Goal: Task Accomplishment & Management: Use online tool/utility

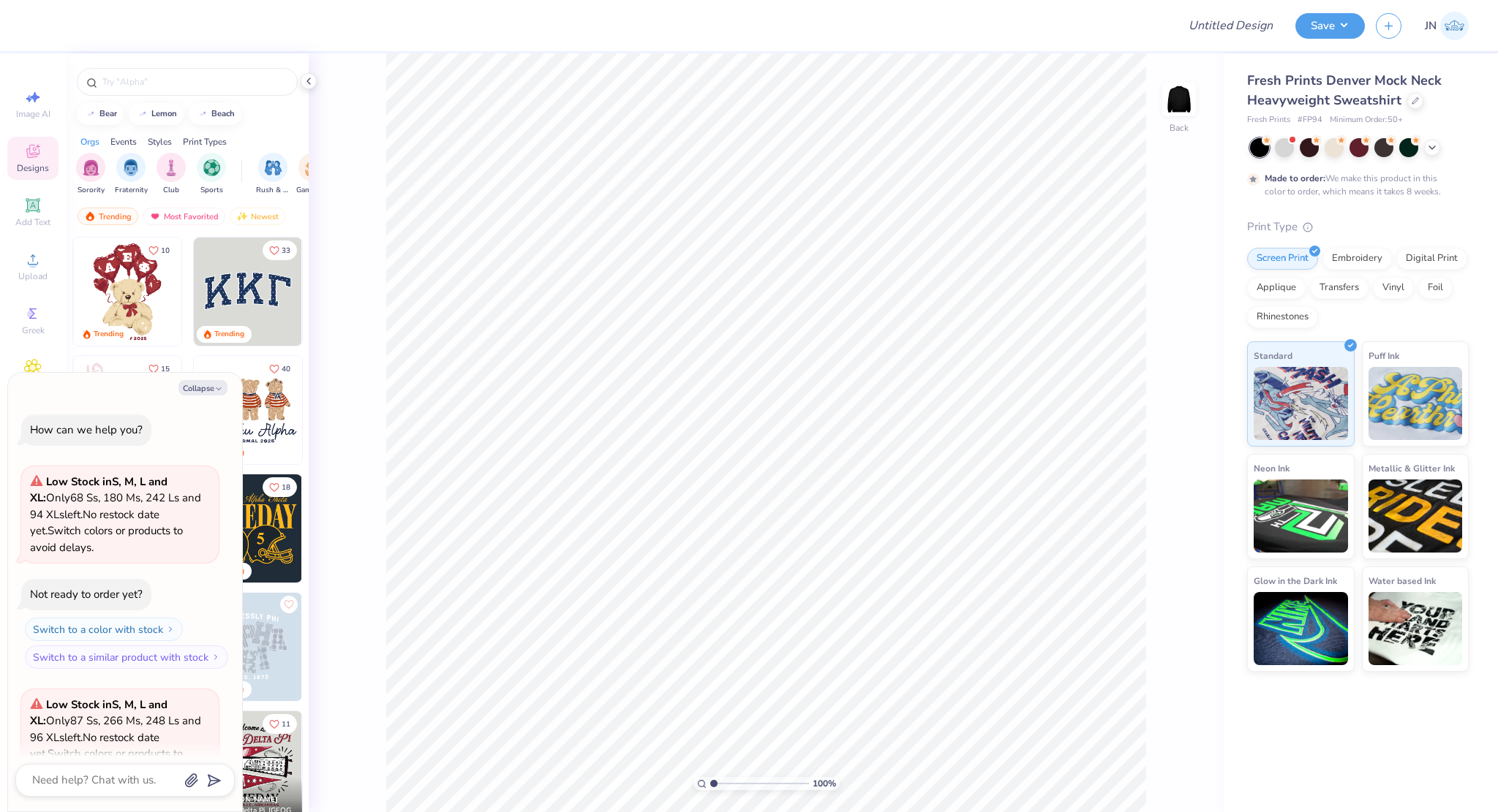
scroll to position [266, 0]
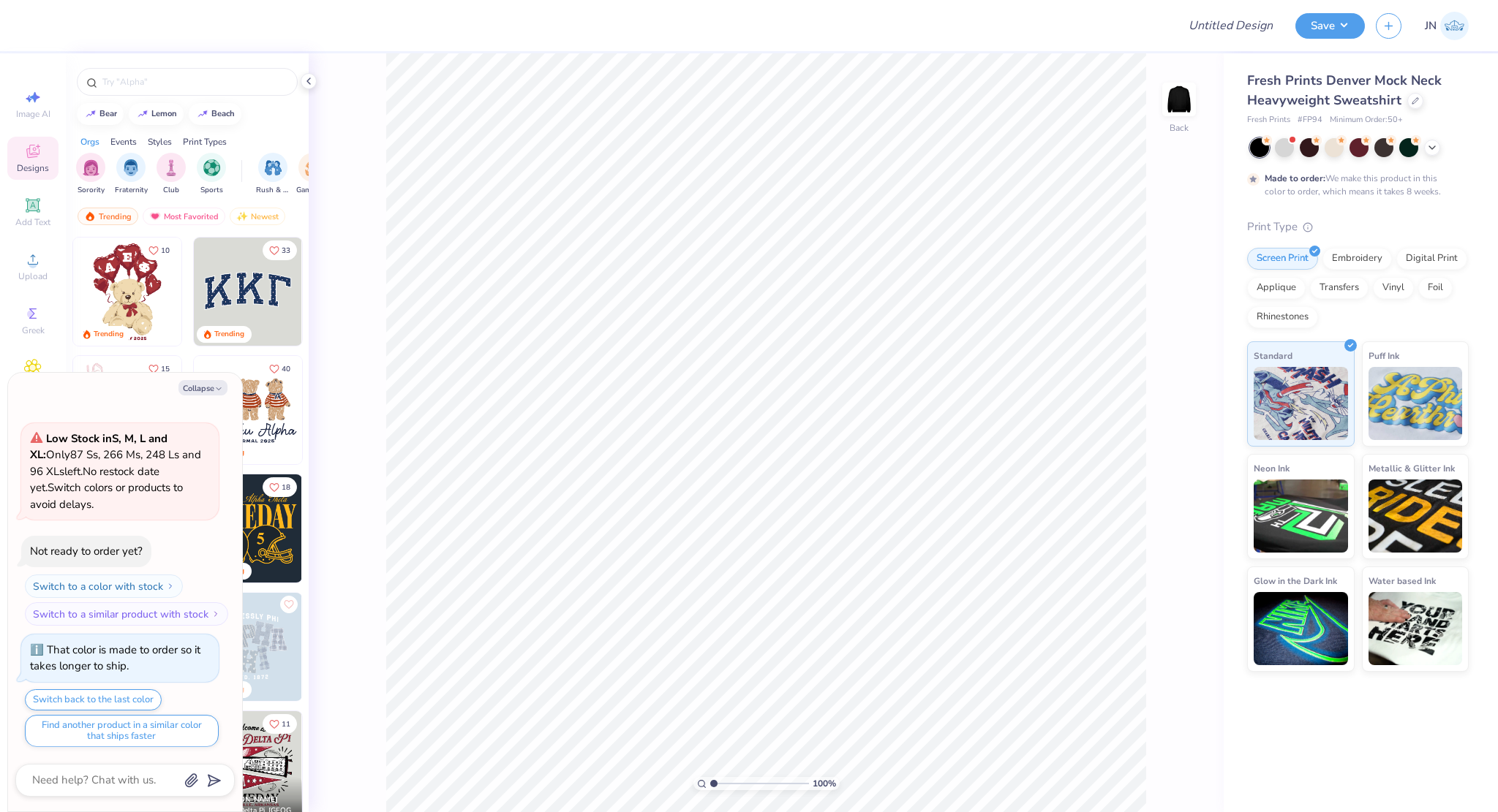
click at [47, 187] on div "Image AI Designs Add Text Upload Greek Clipart & logos Decorate" at bounding box center [33, 273] width 52 height 380
click at [43, 201] on div "Add Text" at bounding box center [33, 212] width 52 height 43
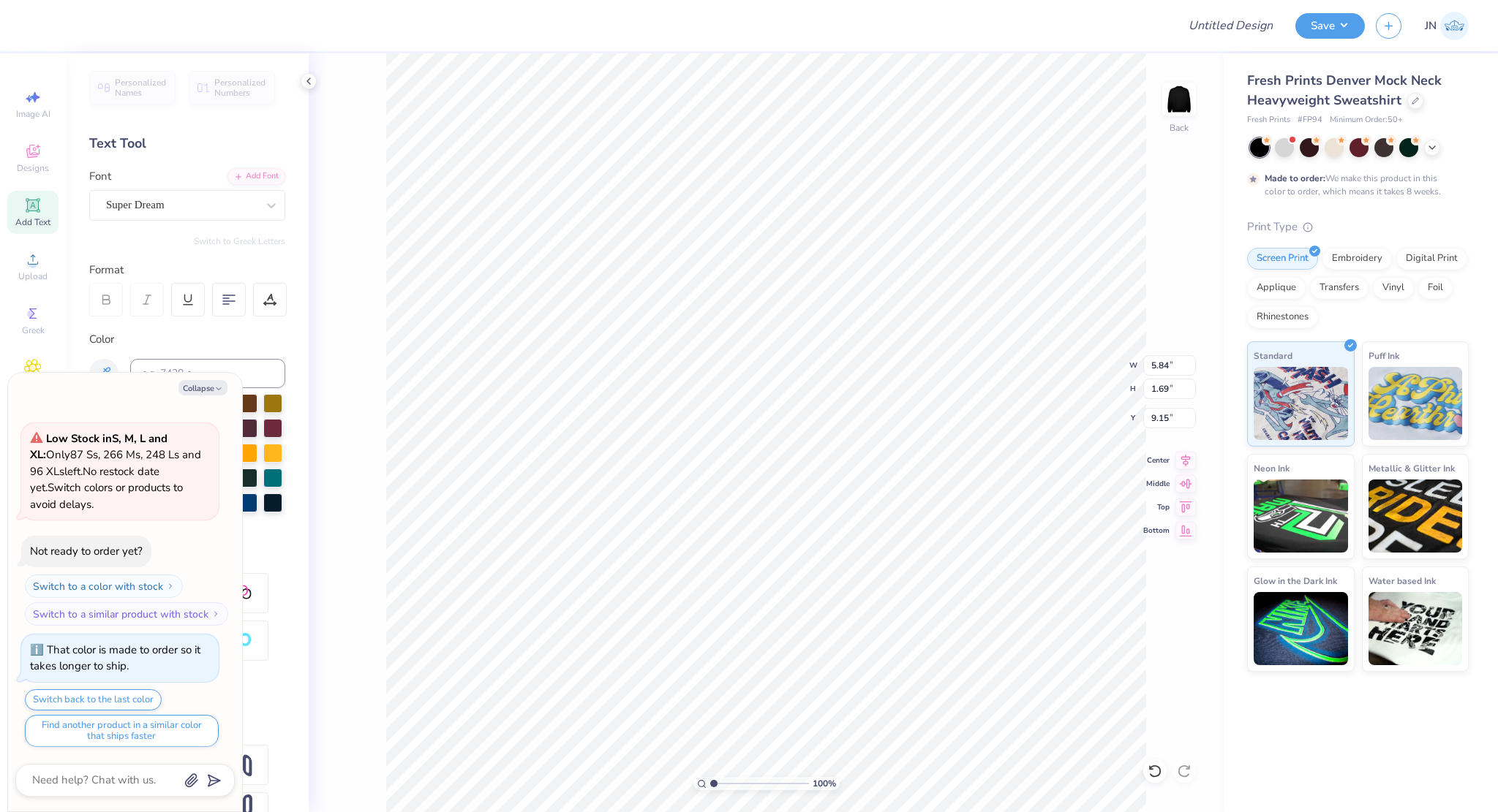
type textarea "x"
type textarea "t"
type textarea "x"
type textarea "tr"
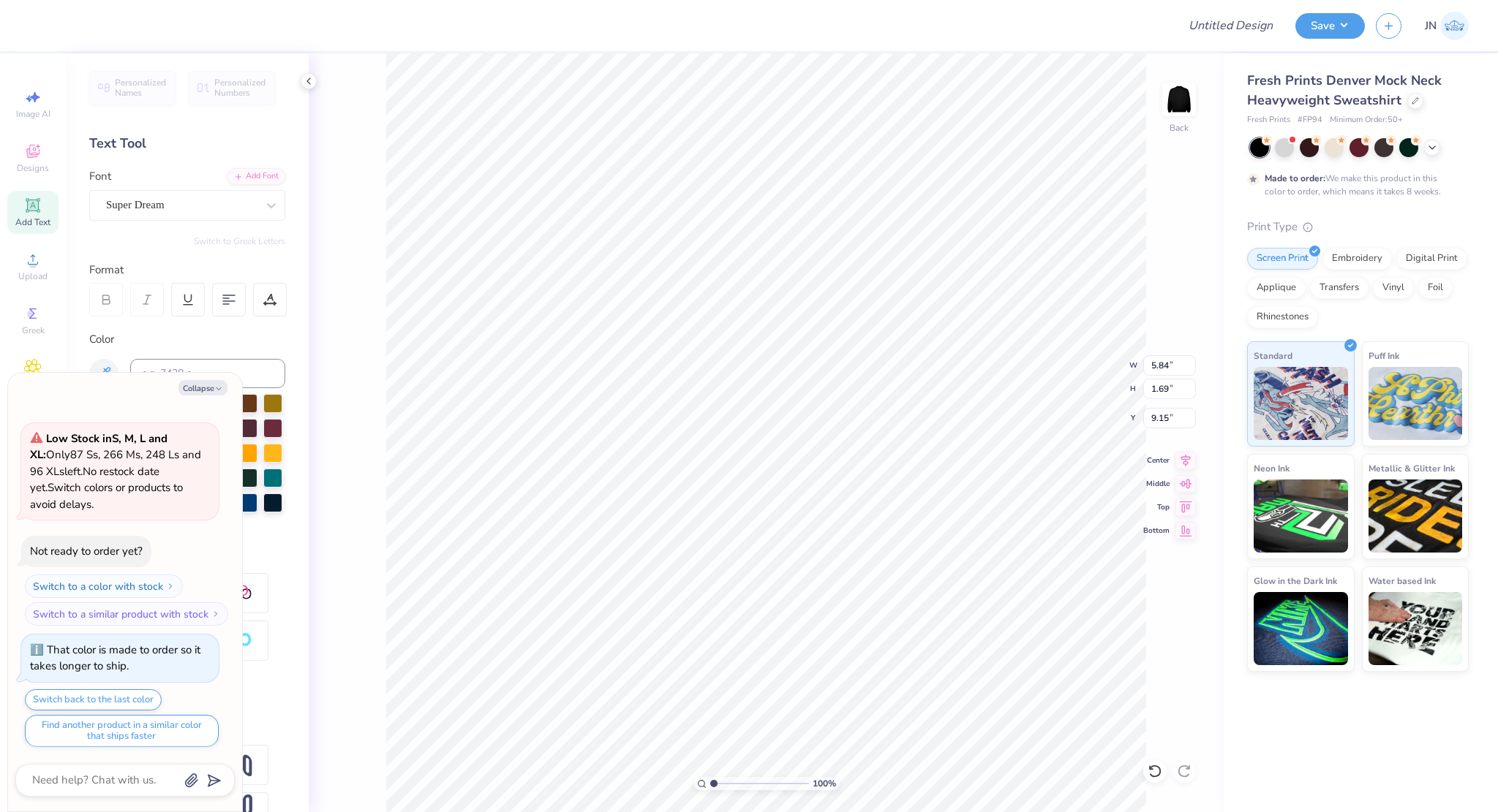
type textarea "x"
type textarea "t"
type textarea "x"
type textarea "T"
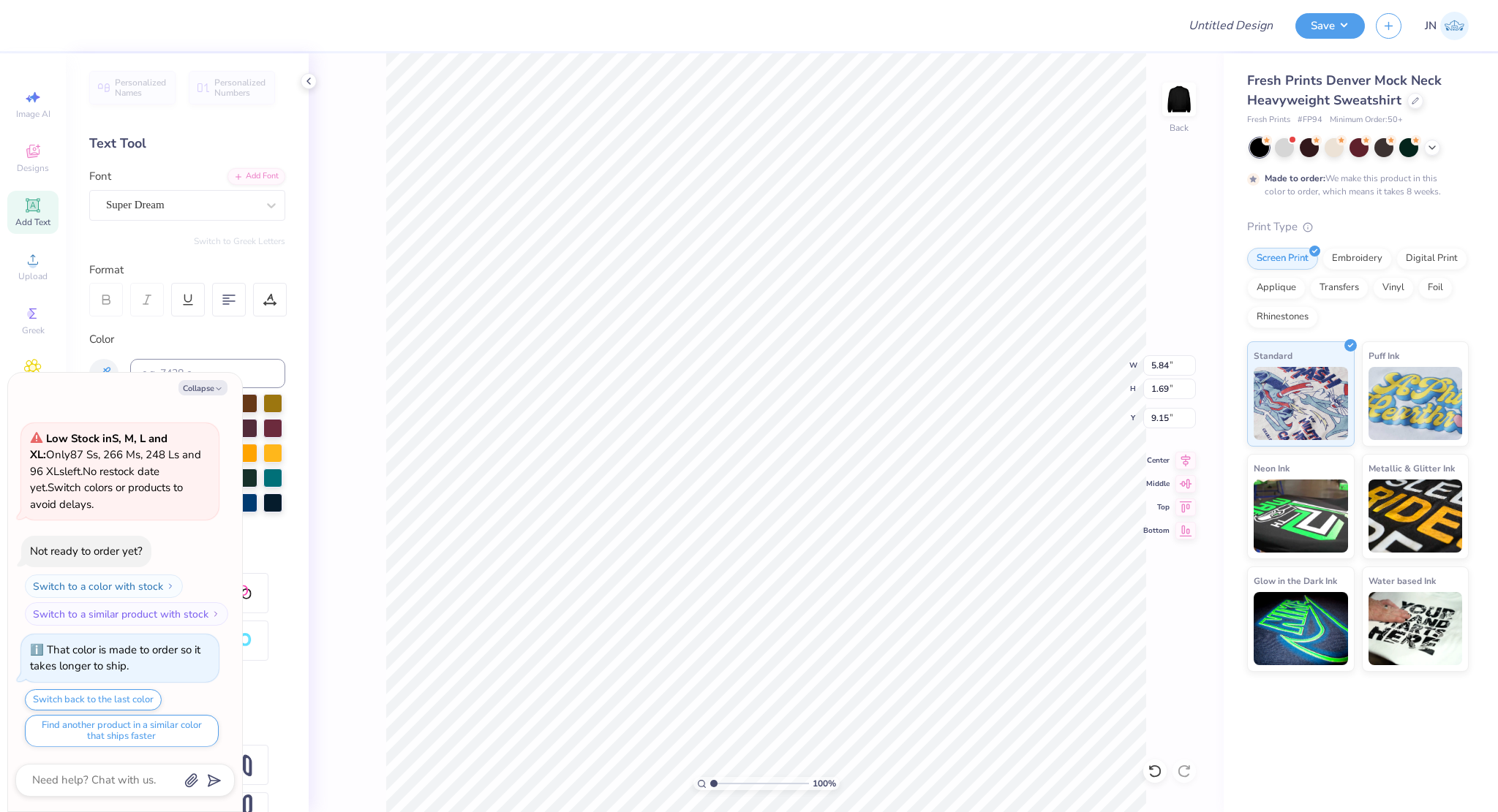
type textarea "x"
type textarea "TR"
type textarea "x"
type textarea "TRO"
type textarea "x"
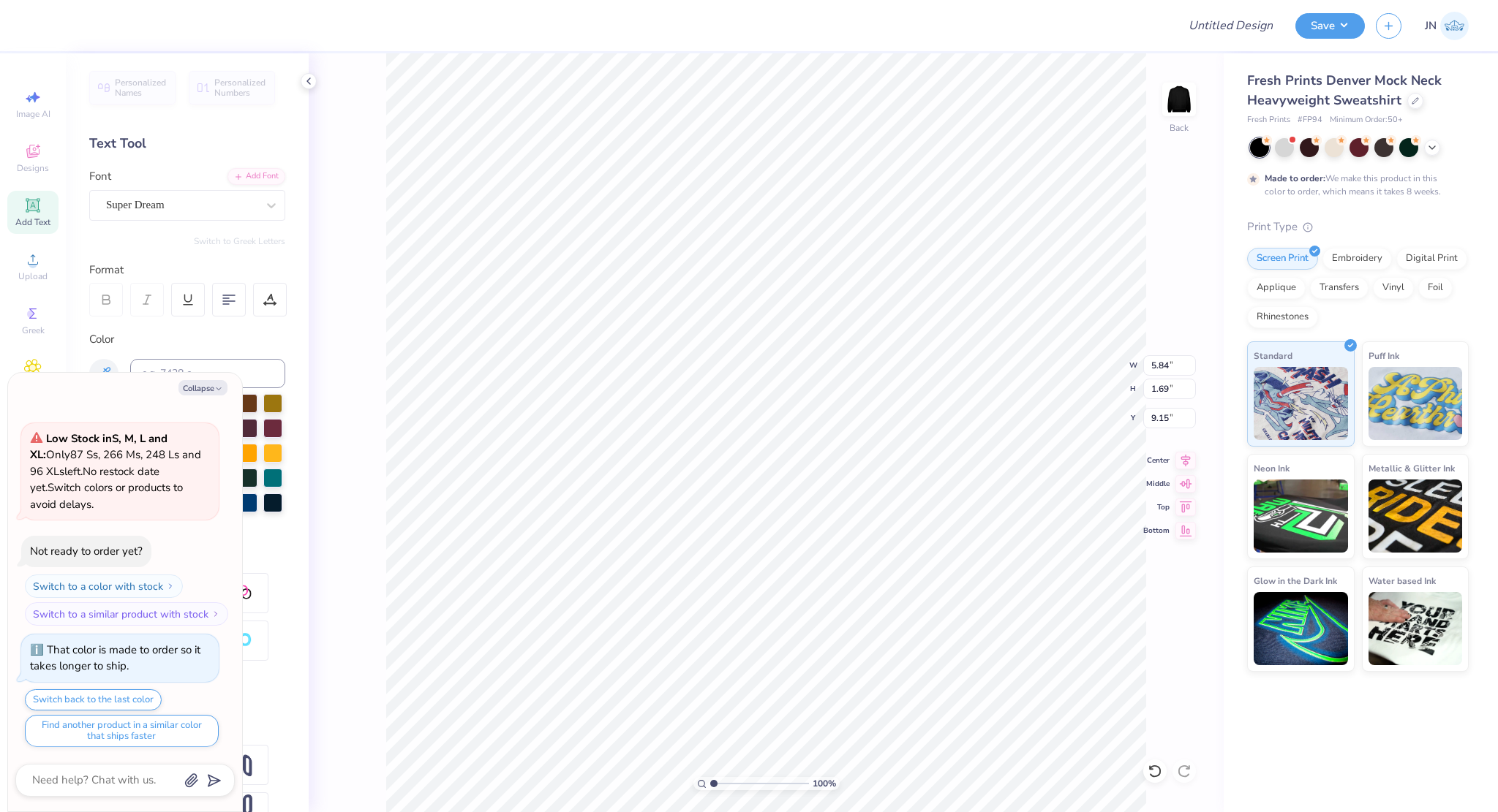
type textarea "TR"
type textarea "x"
type textarea "TRI"
type textarea "x"
type textarea "TRI"
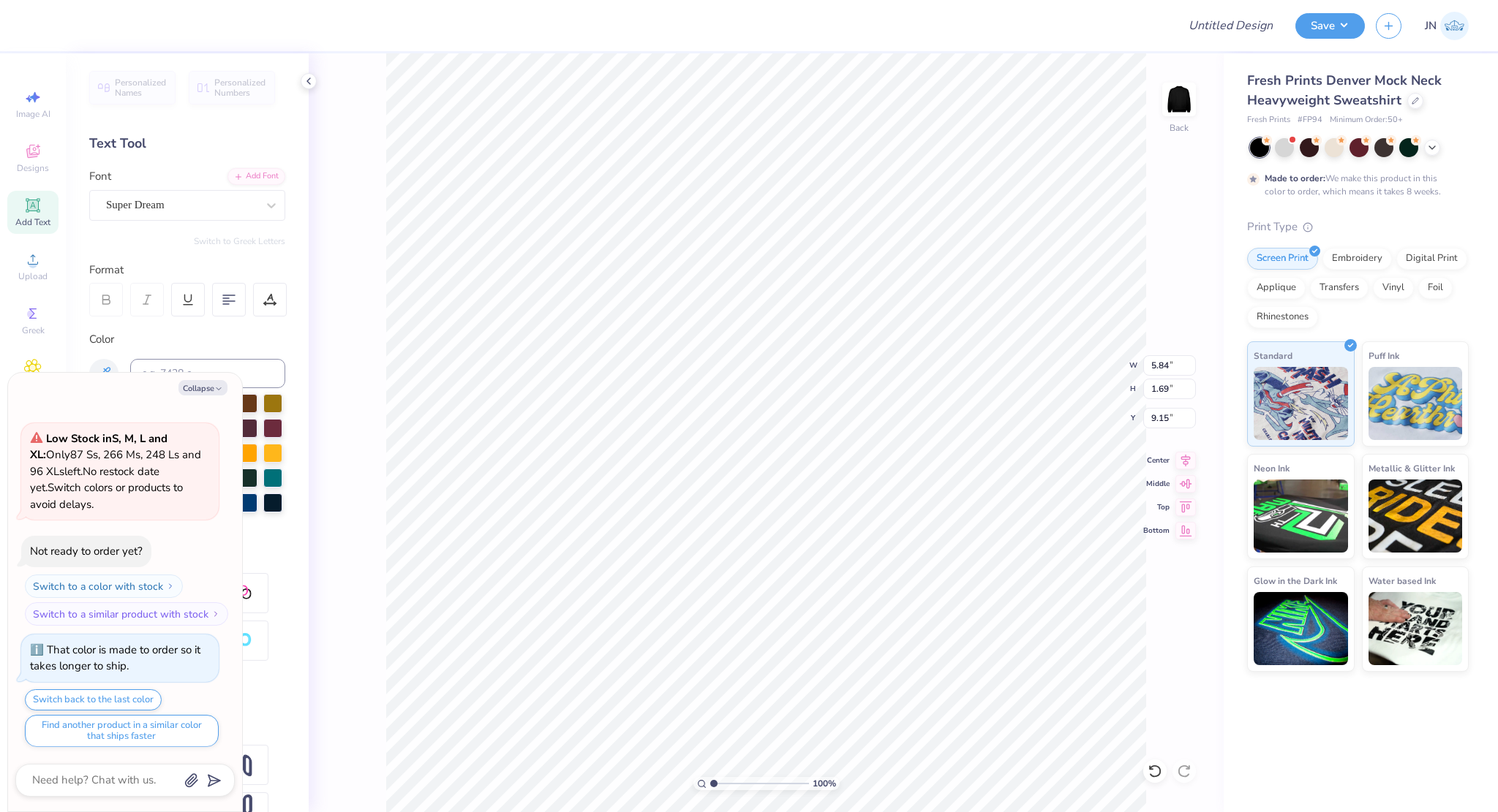
type textarea "x"
type textarea "TRI D"
type textarea "x"
type textarea "TRI DE"
type textarea "x"
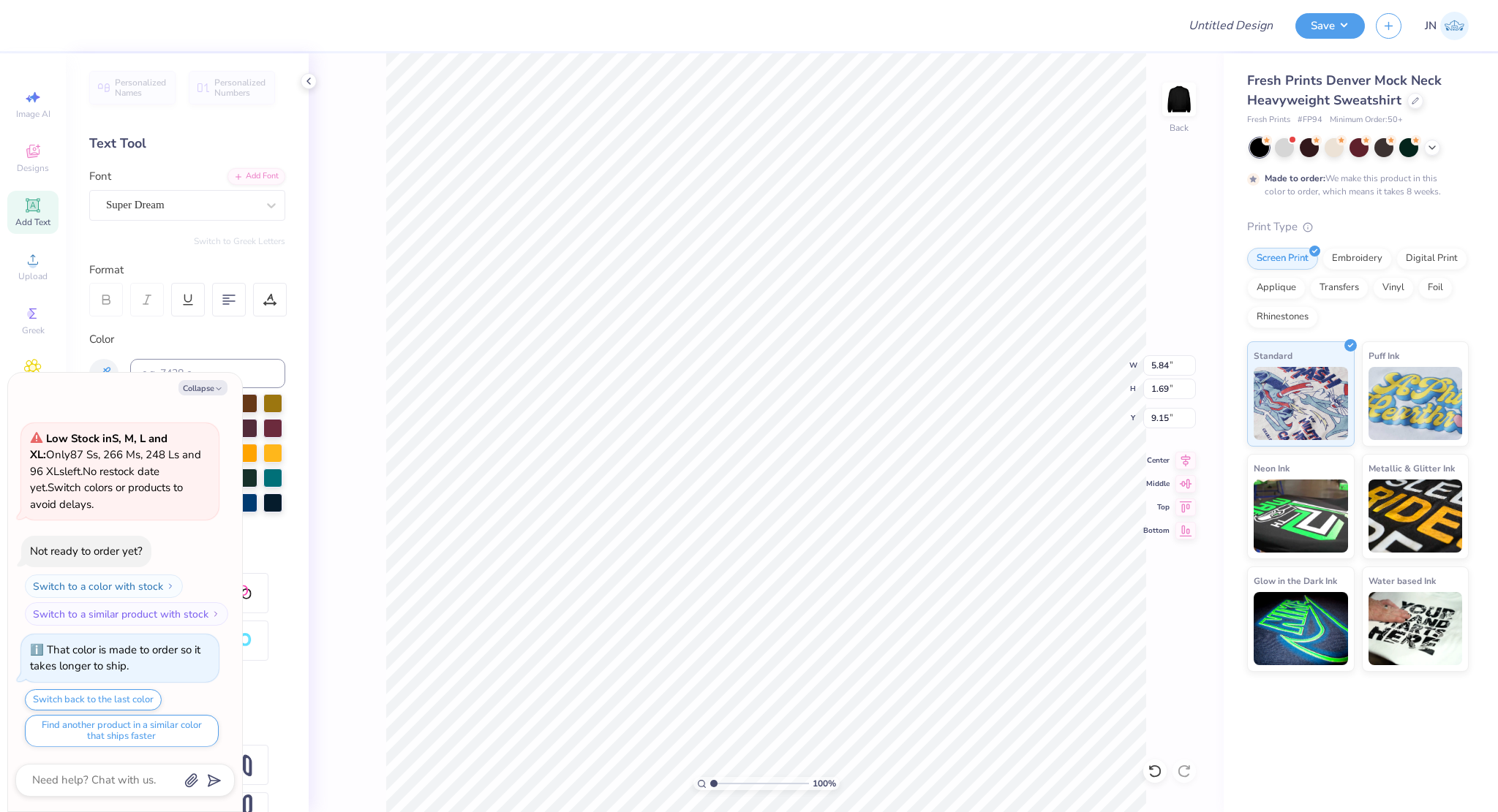
type textarea "TRI DE;"
type textarea "x"
type textarea "TRI DE;T"
type textarea "x"
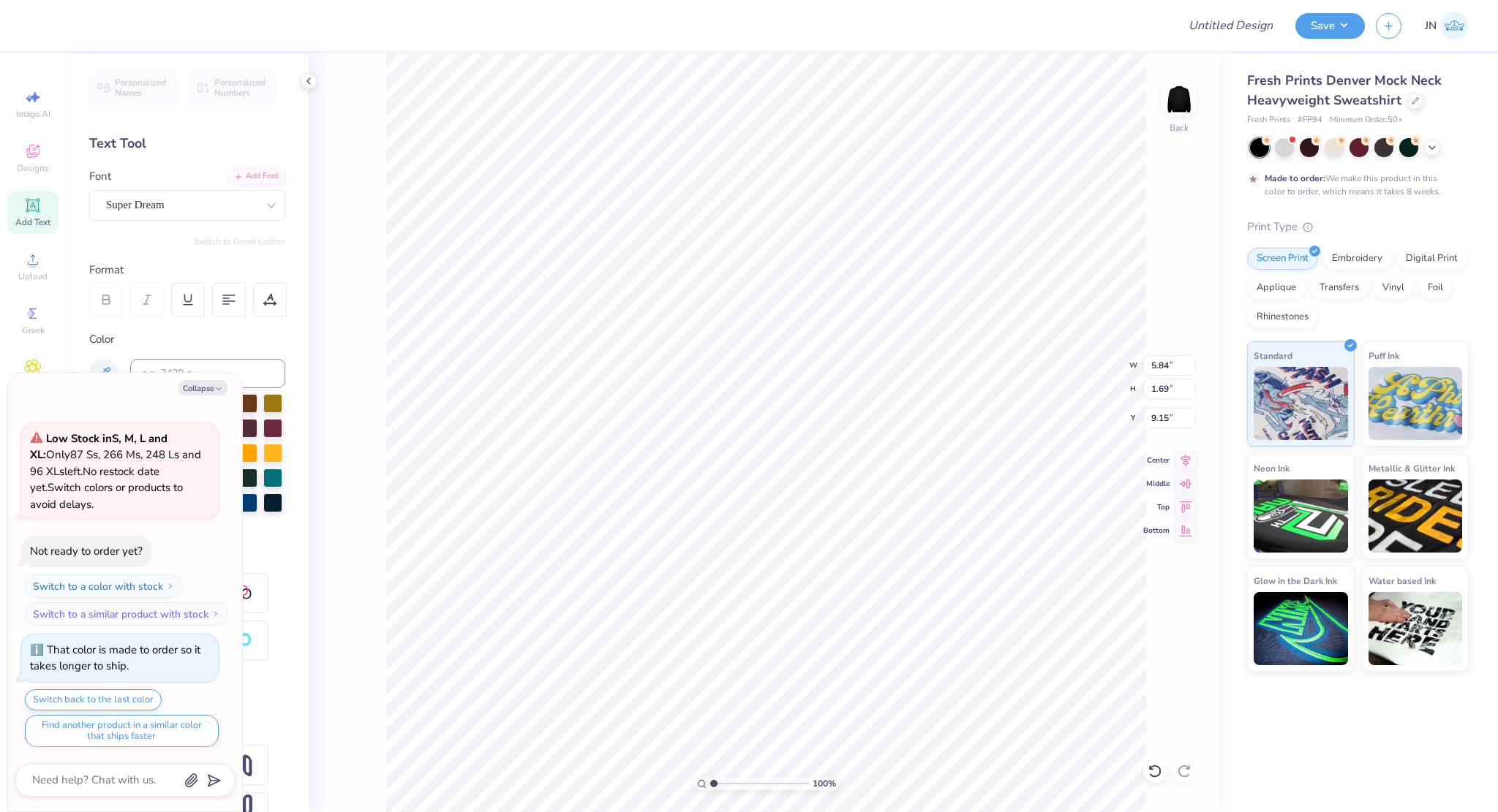
type textarea "TRI DE;TA"
type textarea "x"
type textarea "TRI DE;T"
type textarea "x"
type textarea "TRI DE;"
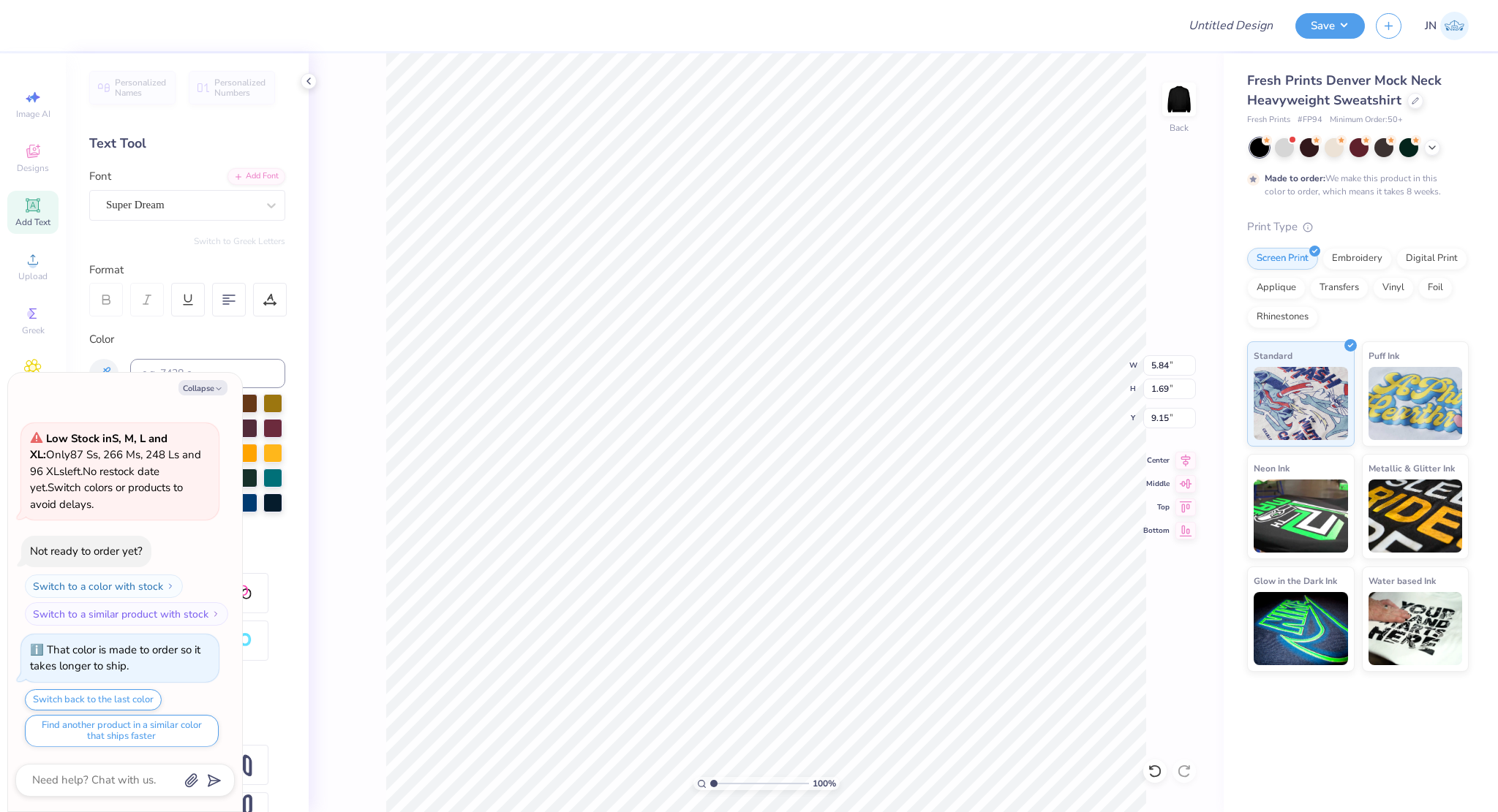
type textarea "x"
type textarea "TRI DE"
type textarea "x"
type textarea "TRI DELT"
type textarea "x"
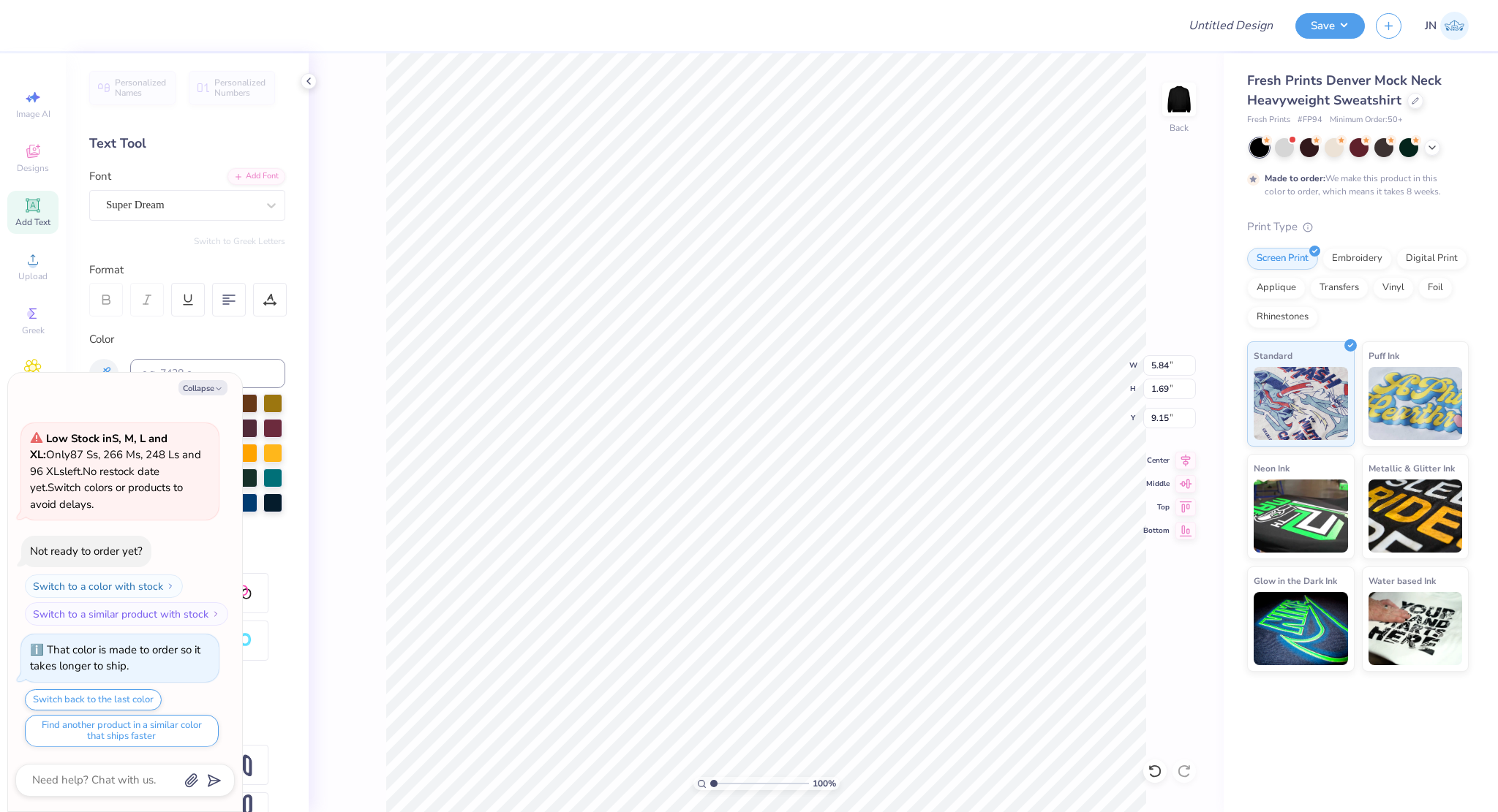
type textarea "TRI DELTAA"
type textarea "x"
type textarea "TRI DELTA"
type textarea "x"
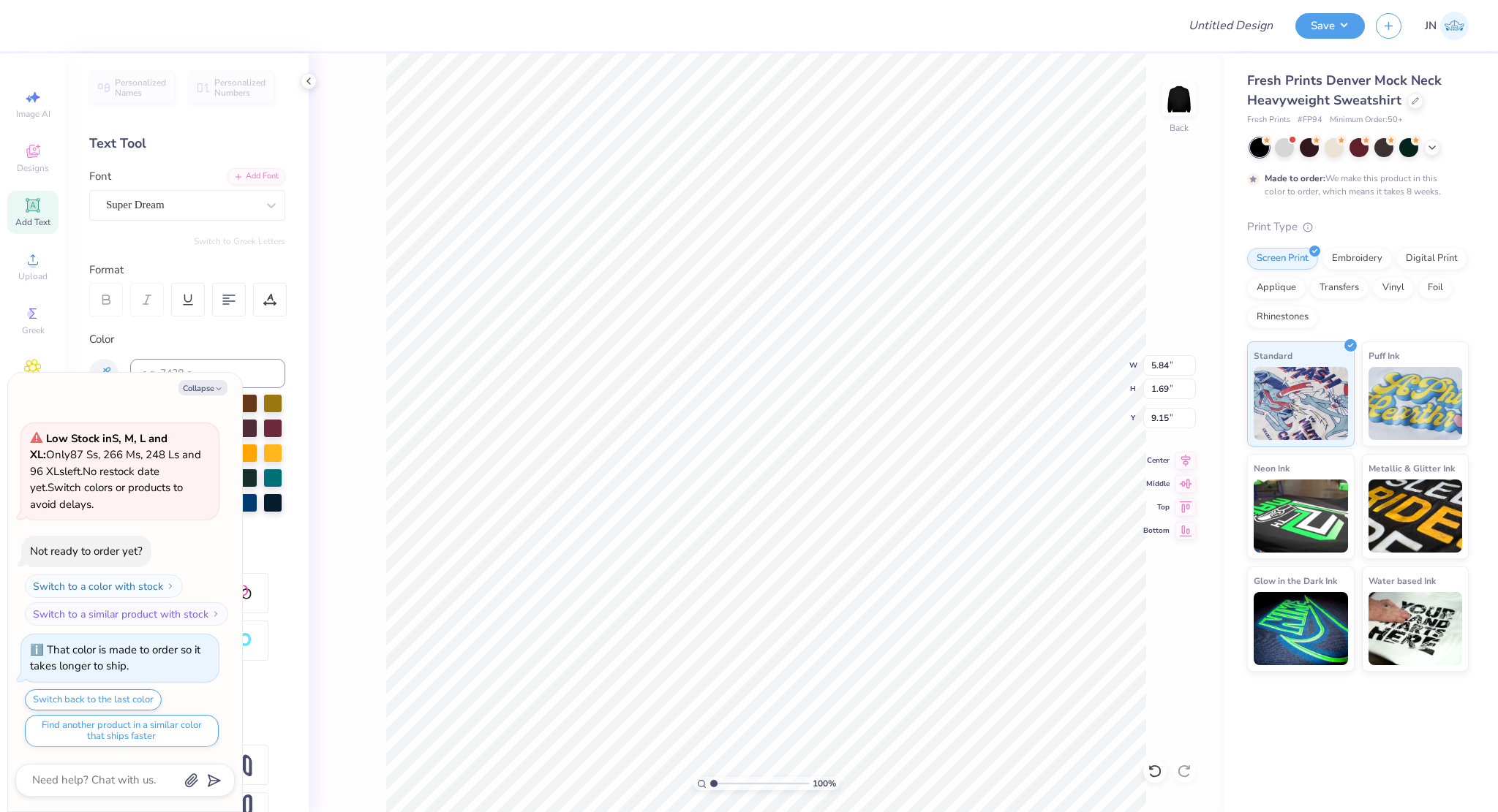
type input "10.97"
type input "1.70"
click at [186, 214] on div at bounding box center [182, 204] width 150 height 19
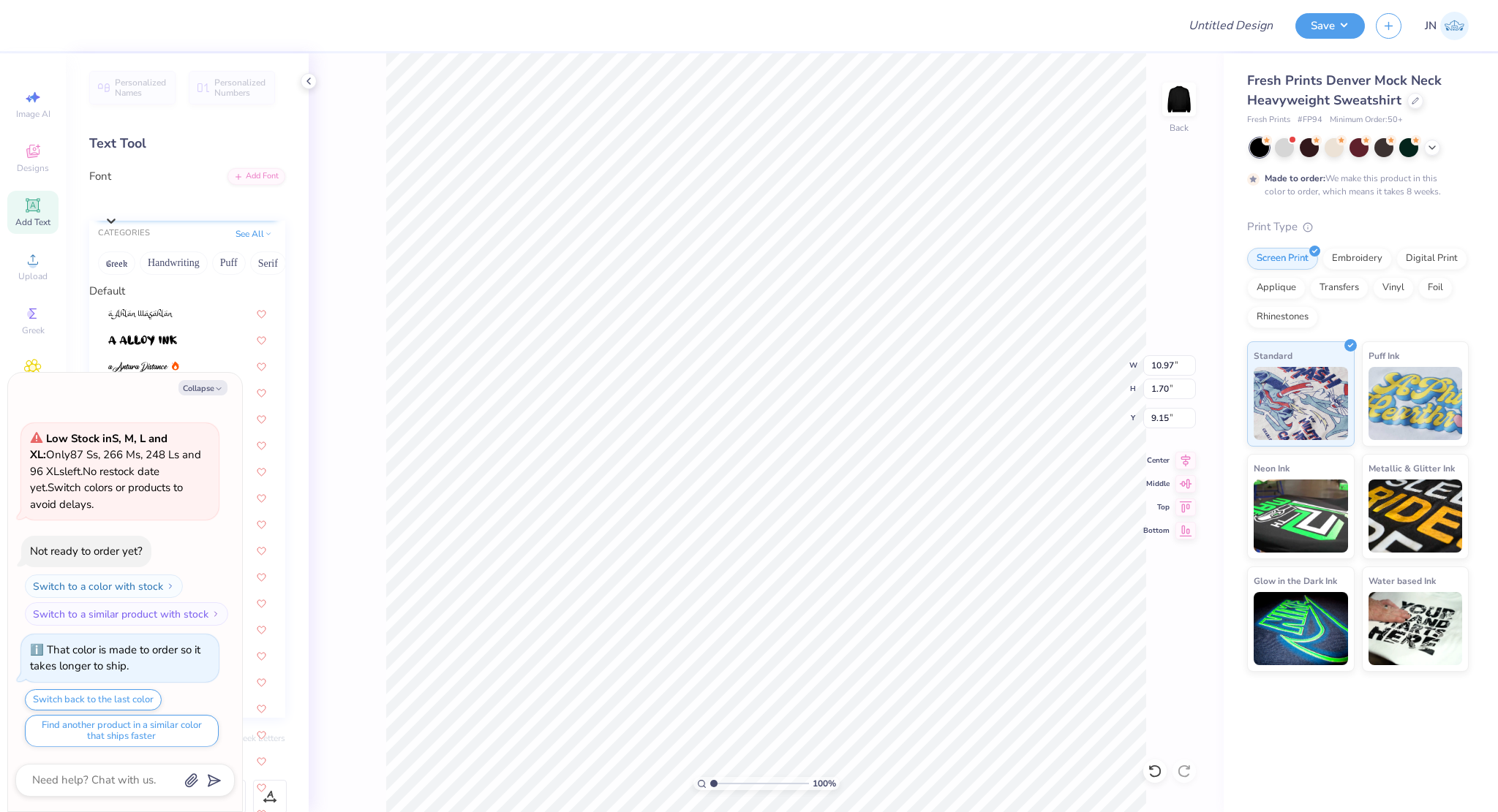
type textarea "x"
type input "VWE"
type textarea "x"
type input "V"
type input "BEBAS"
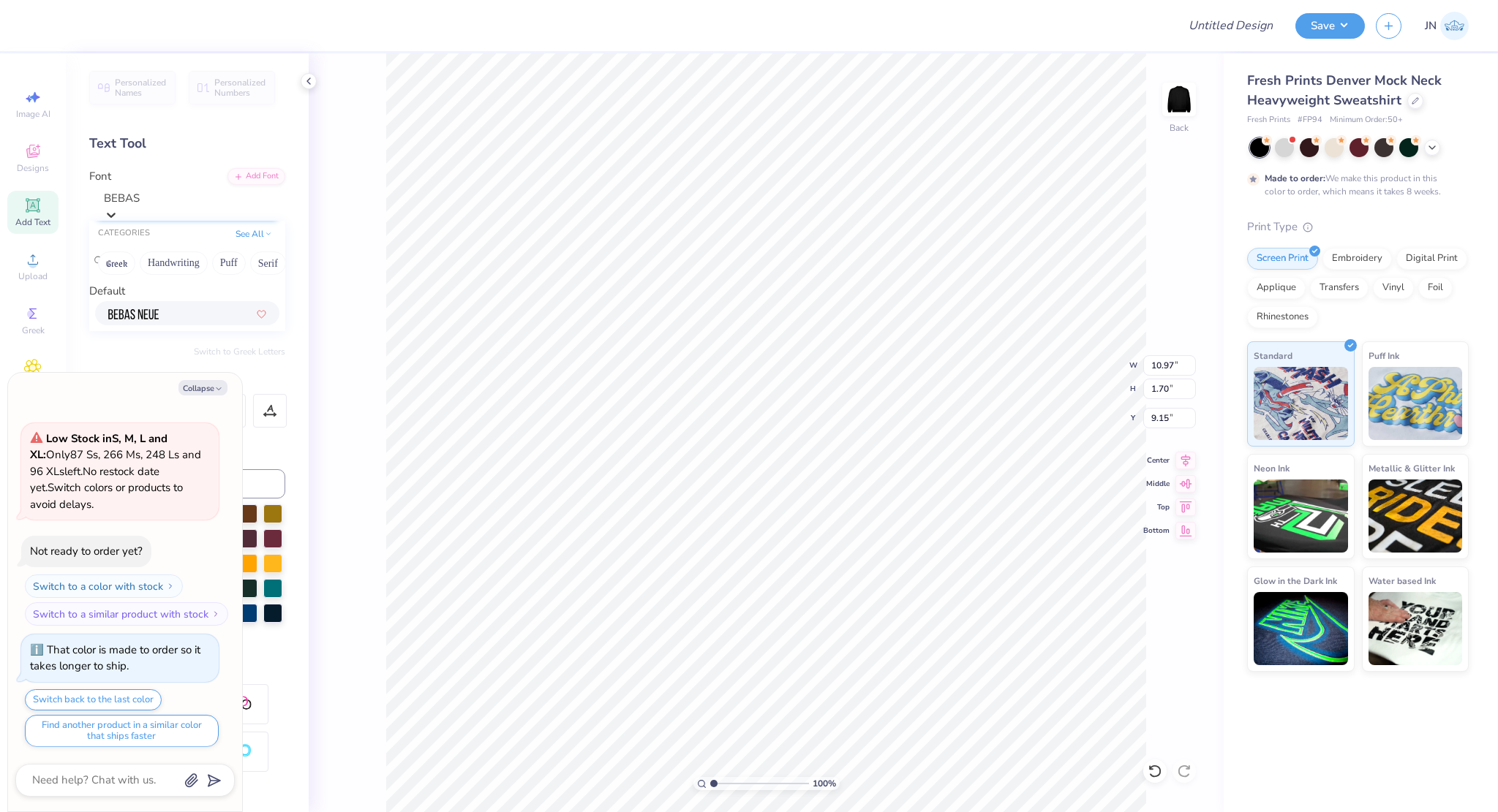
type textarea "x"
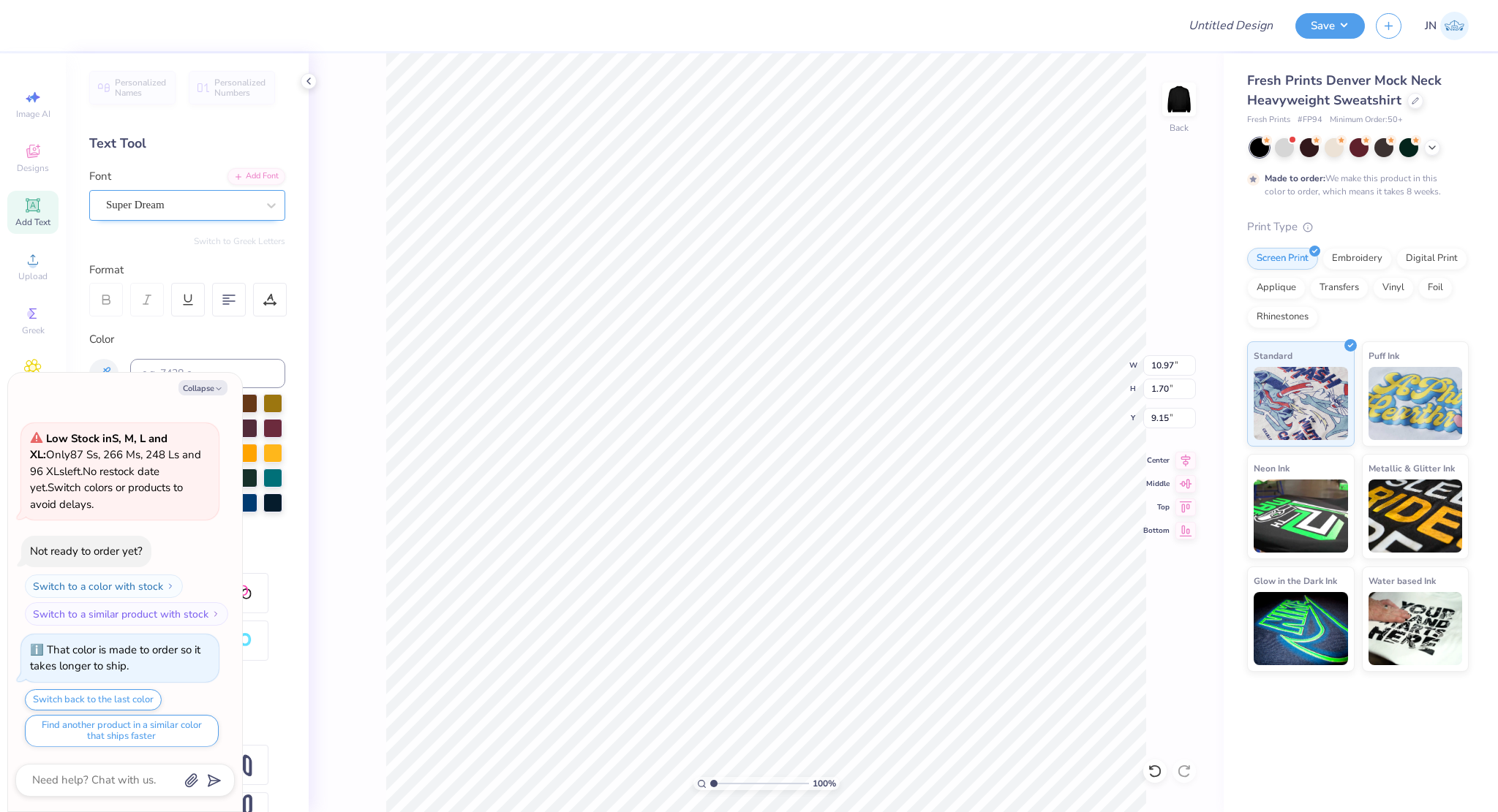
type textarea "x"
type input "6.82"
type input "1.69"
click at [214, 387] on icon "button" at bounding box center [219, 389] width 8 height 8
type textarea "x"
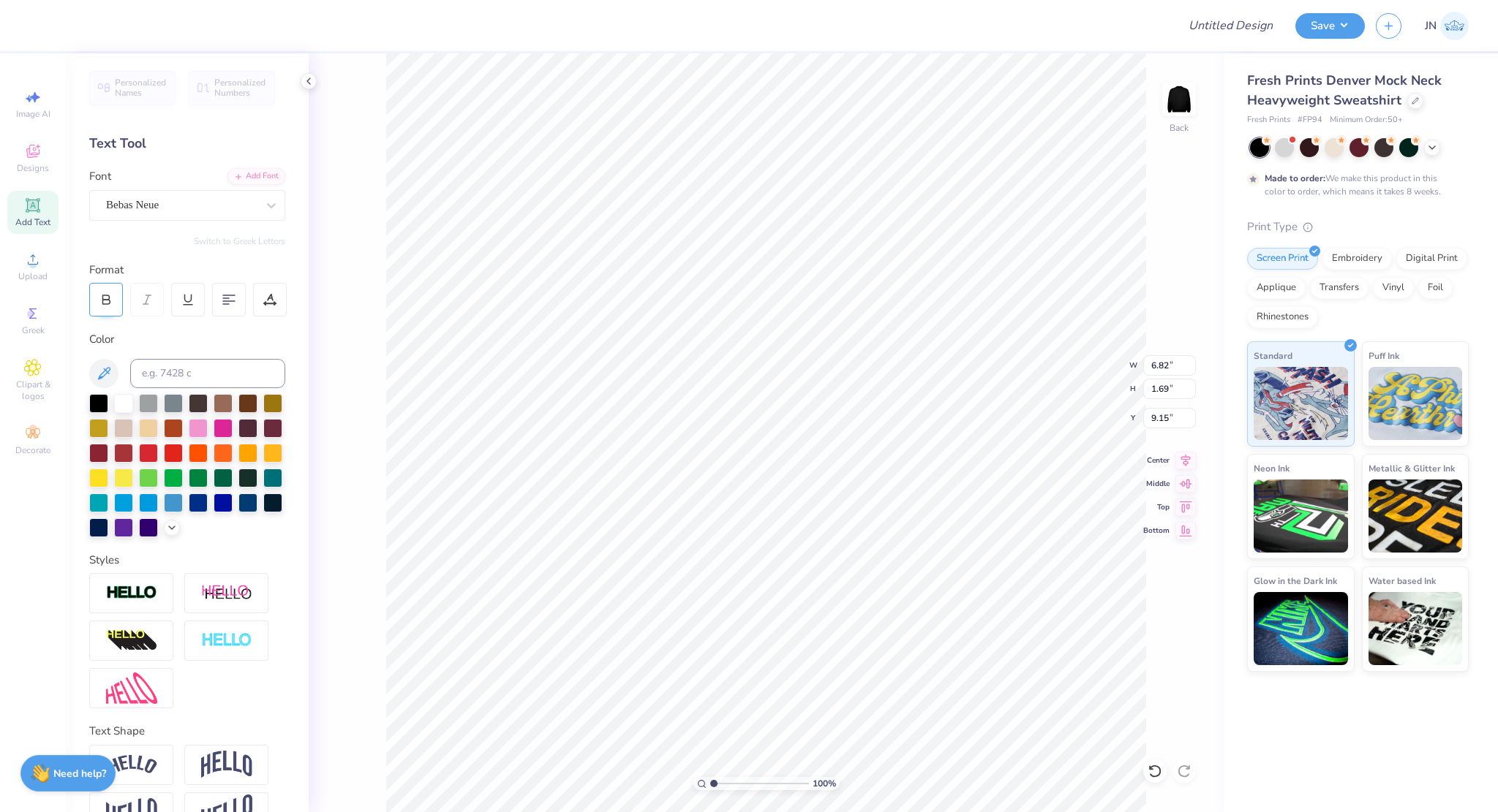
click at [112, 306] on div at bounding box center [106, 300] width 34 height 34
click at [218, 168] on div "Font Bebas Neue" at bounding box center [187, 194] width 196 height 52
click at [234, 173] on icon at bounding box center [238, 176] width 8 height 8
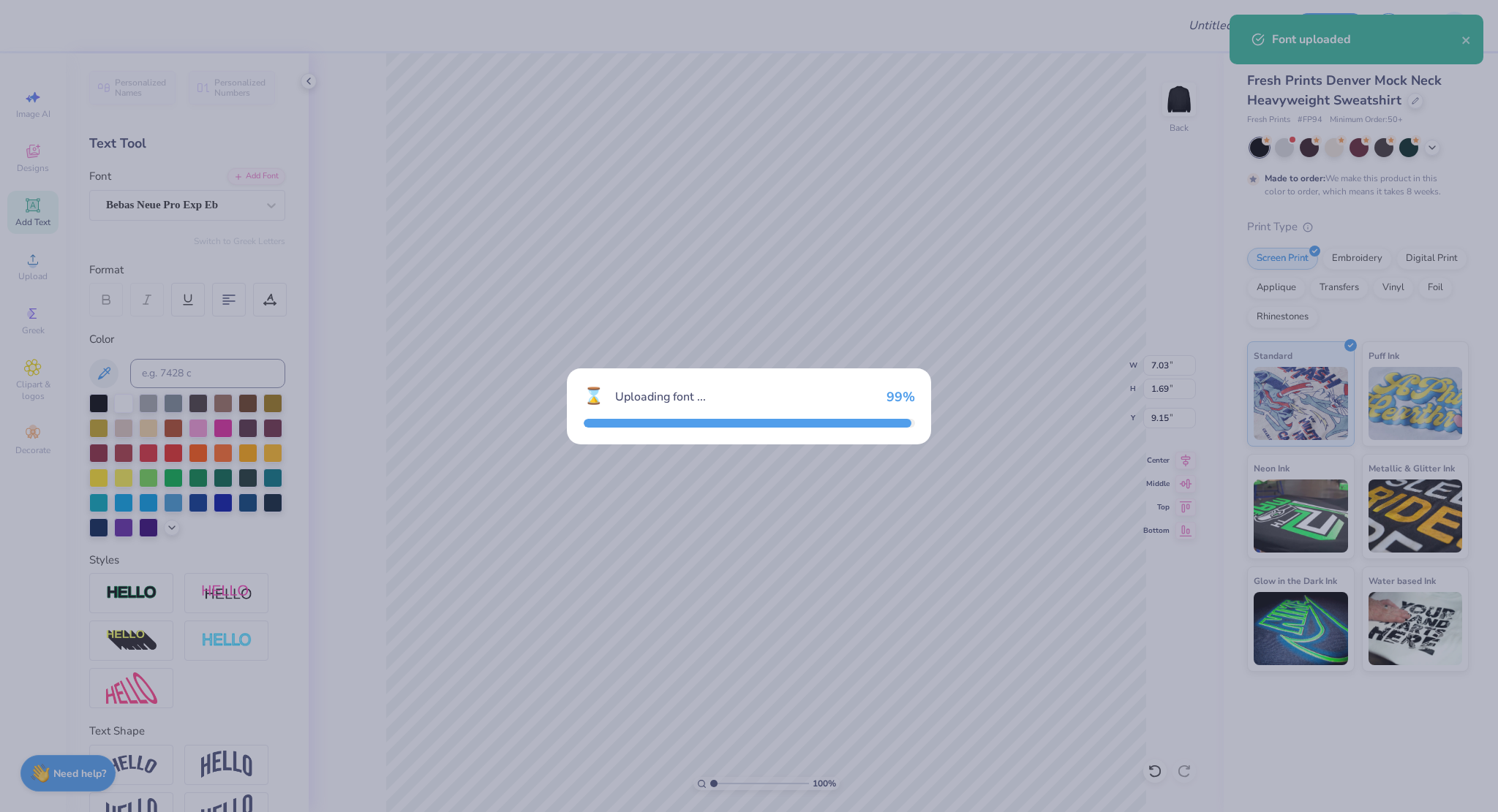
type input "8.84"
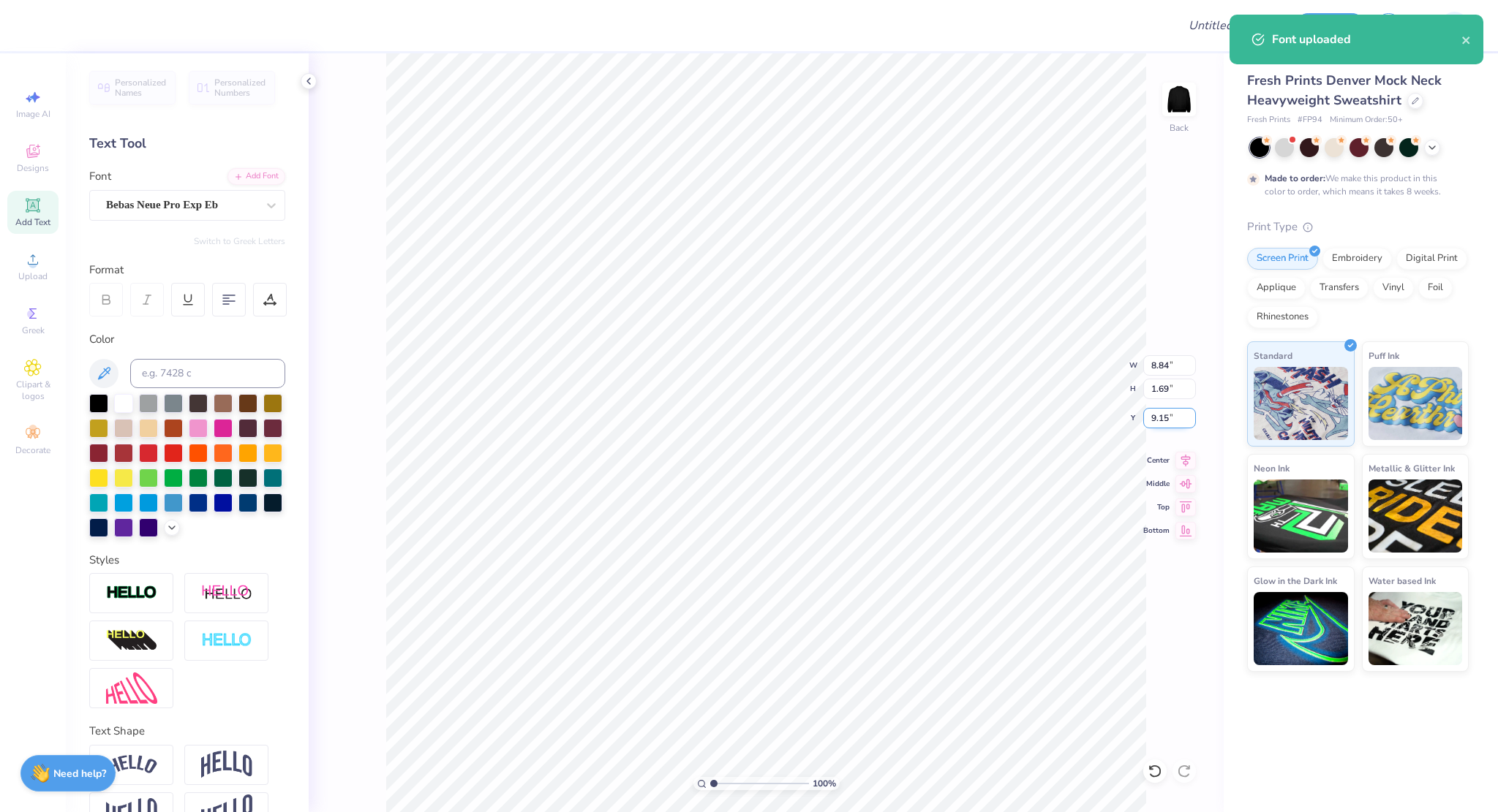
click at [1163, 422] on input "9.15" at bounding box center [1170, 418] width 52 height 20
type input "3.00"
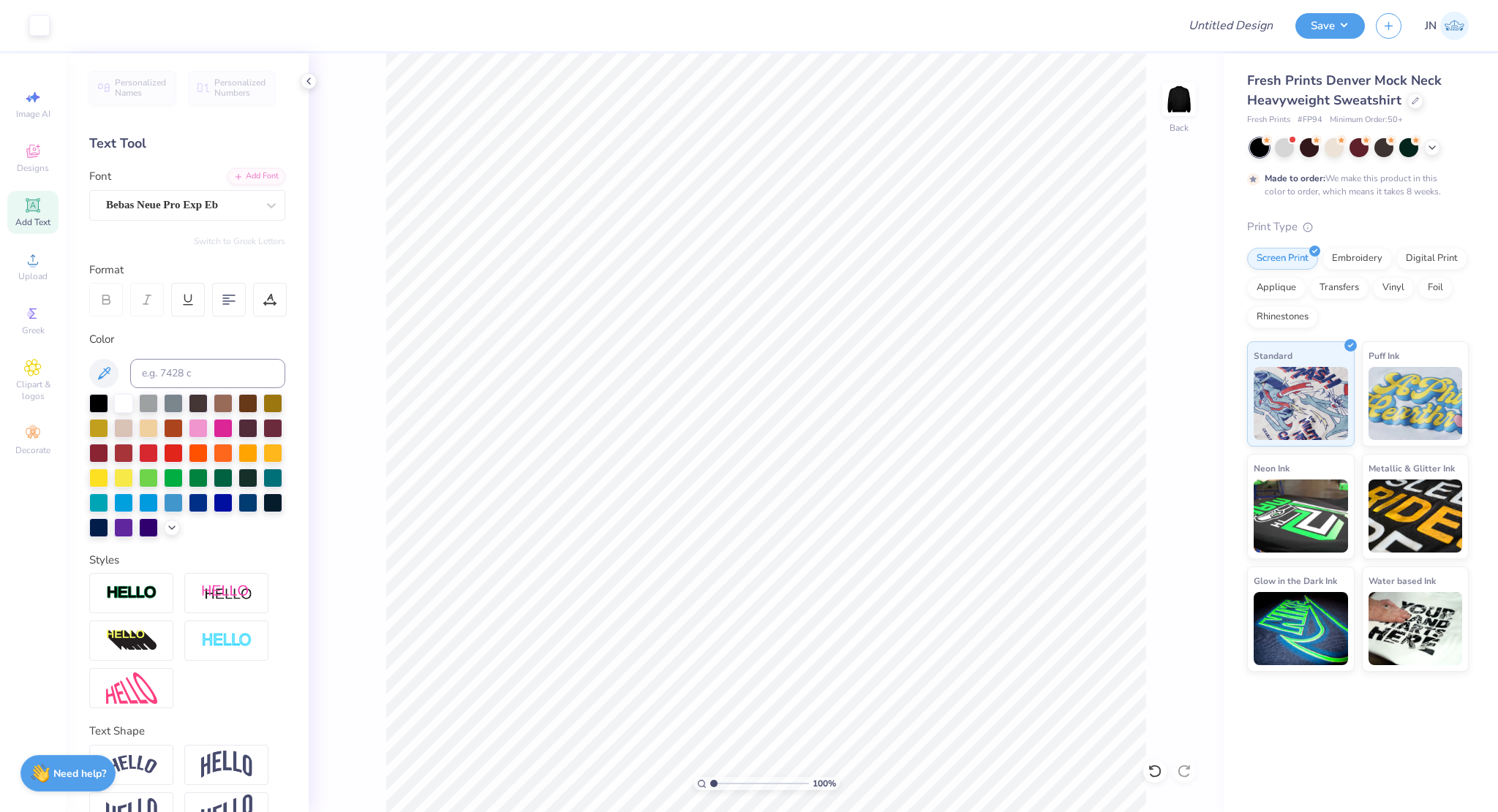
click at [46, 213] on div "Add Text" at bounding box center [33, 212] width 52 height 43
click at [246, 183] on div "Add Font" at bounding box center [256, 175] width 57 height 17
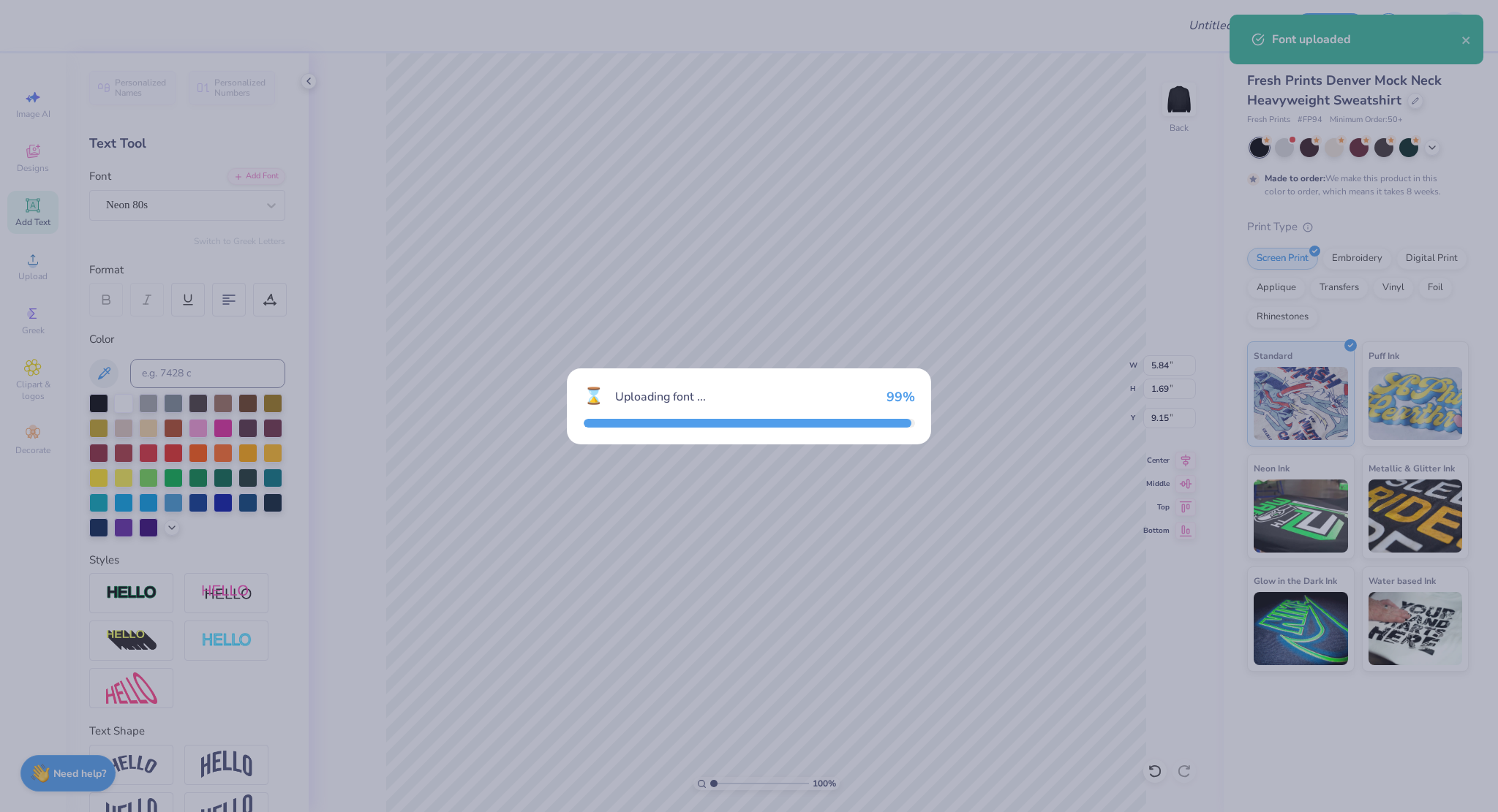
type input "5.67"
type input "1.70"
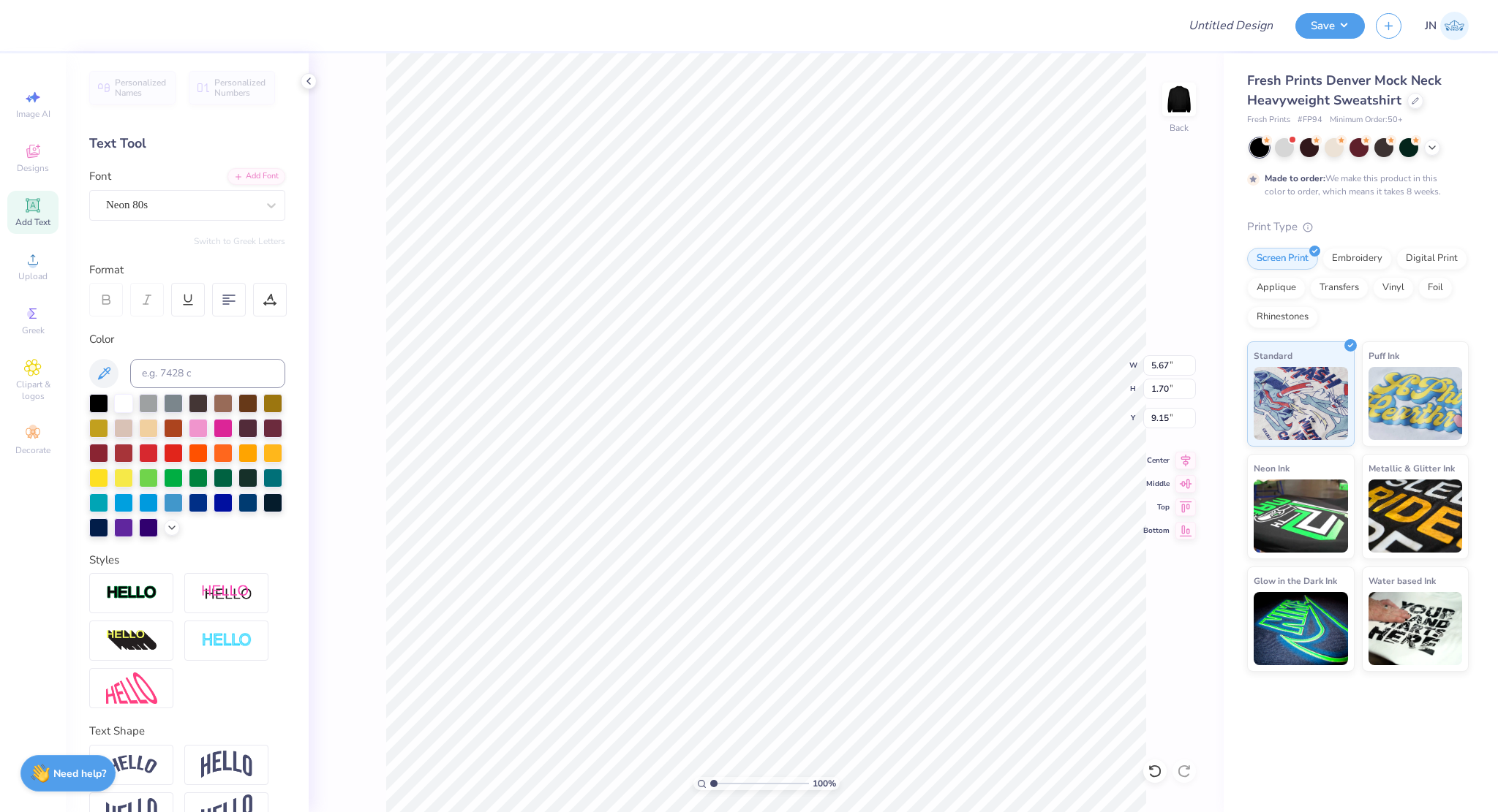
scroll to position [12, 4]
type textarea "Bid Day 2025"
type input "13.92"
type input "2.16"
type input "8.92"
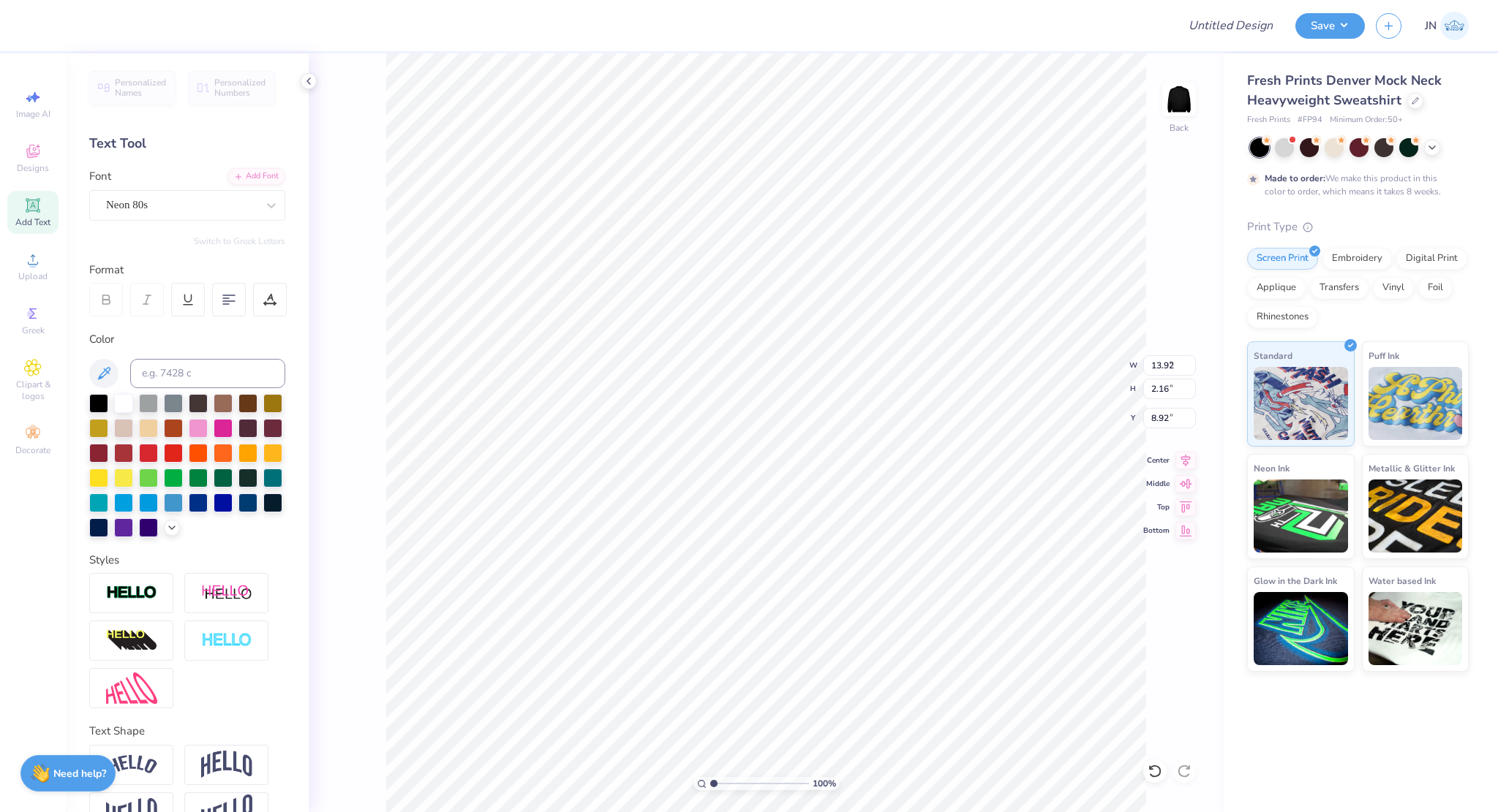
type input "3.94"
type input "0.61"
type input "5.10"
click at [30, 268] on icon at bounding box center [33, 259] width 18 height 18
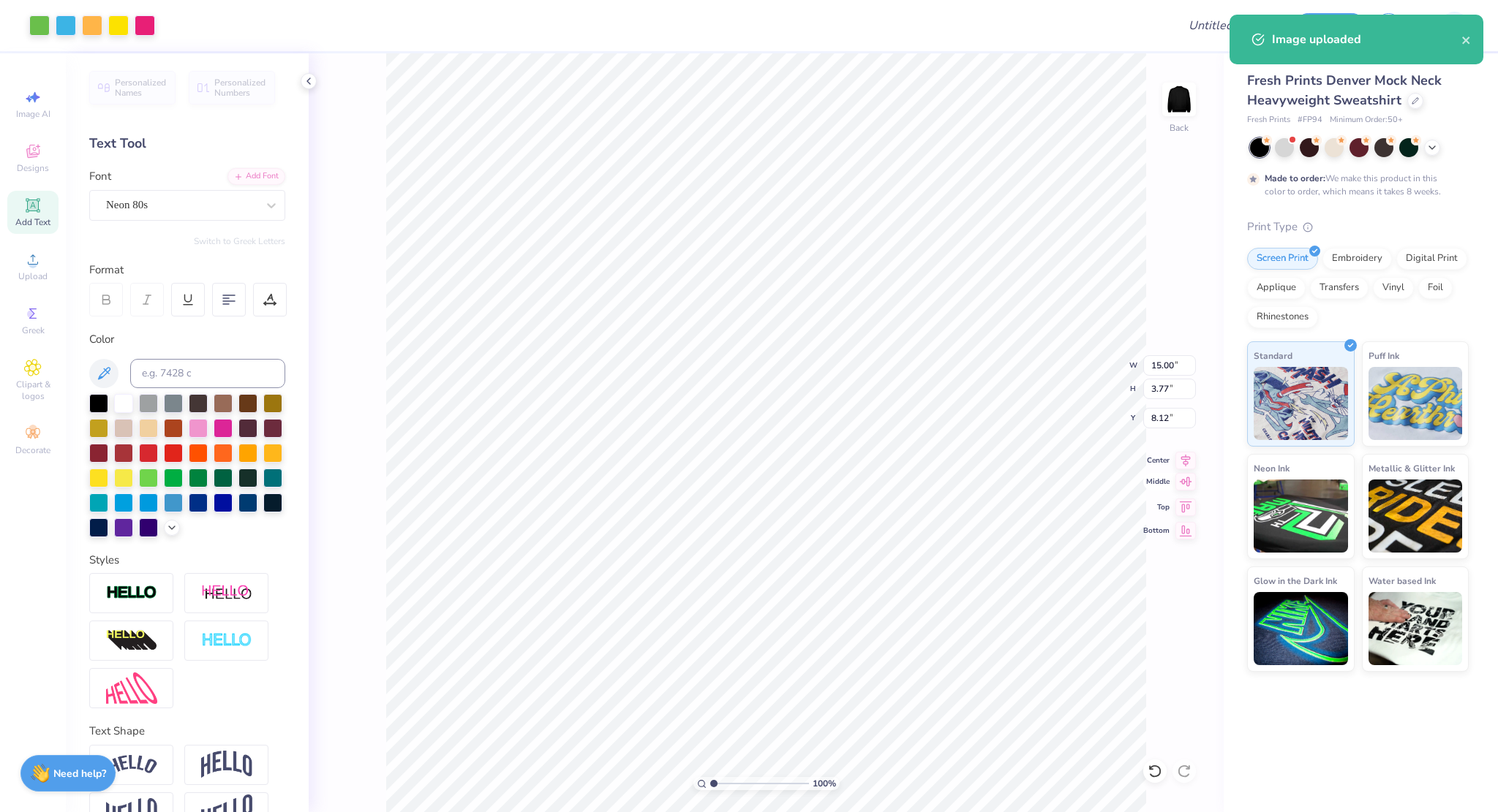
type input "6.98"
type input "1.75"
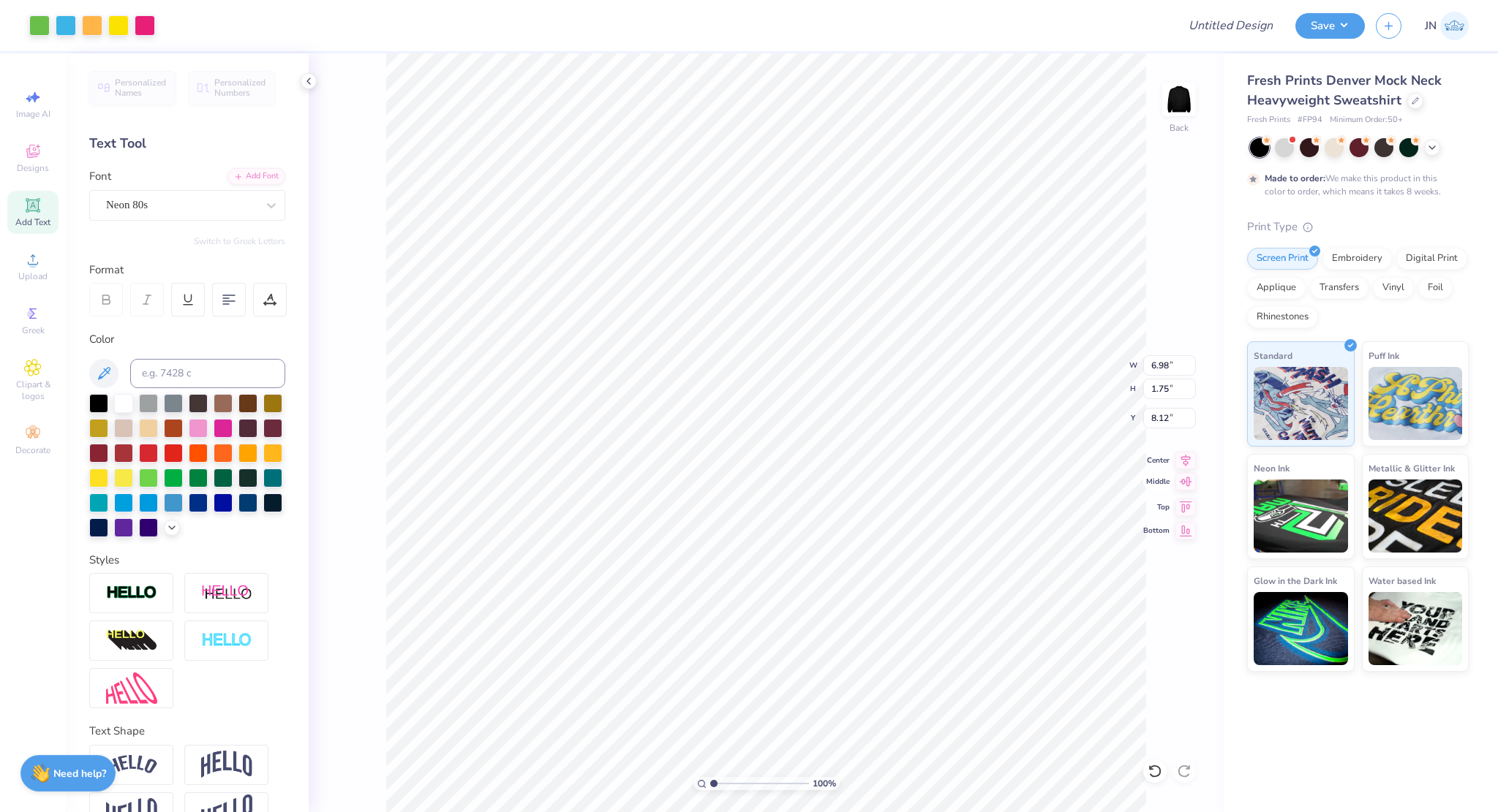
type input "3.00"
type input "8.98"
type input "2.25"
type input "2.41"
click at [727, 783] on input "range" at bounding box center [759, 784] width 99 height 14
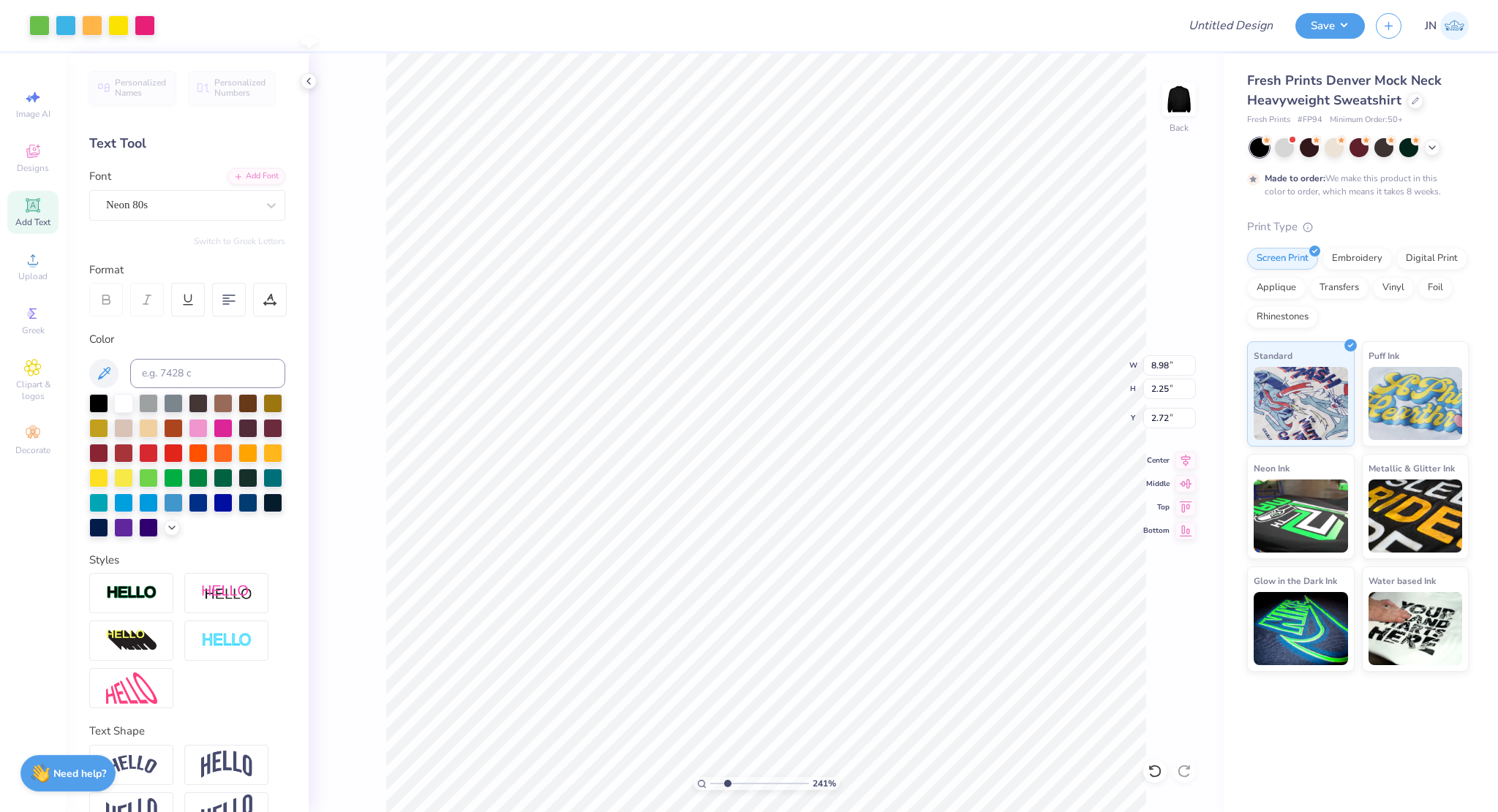
type input "2.72"
type input "9.43"
type input "2.37"
type input "9.21"
type input "2.31"
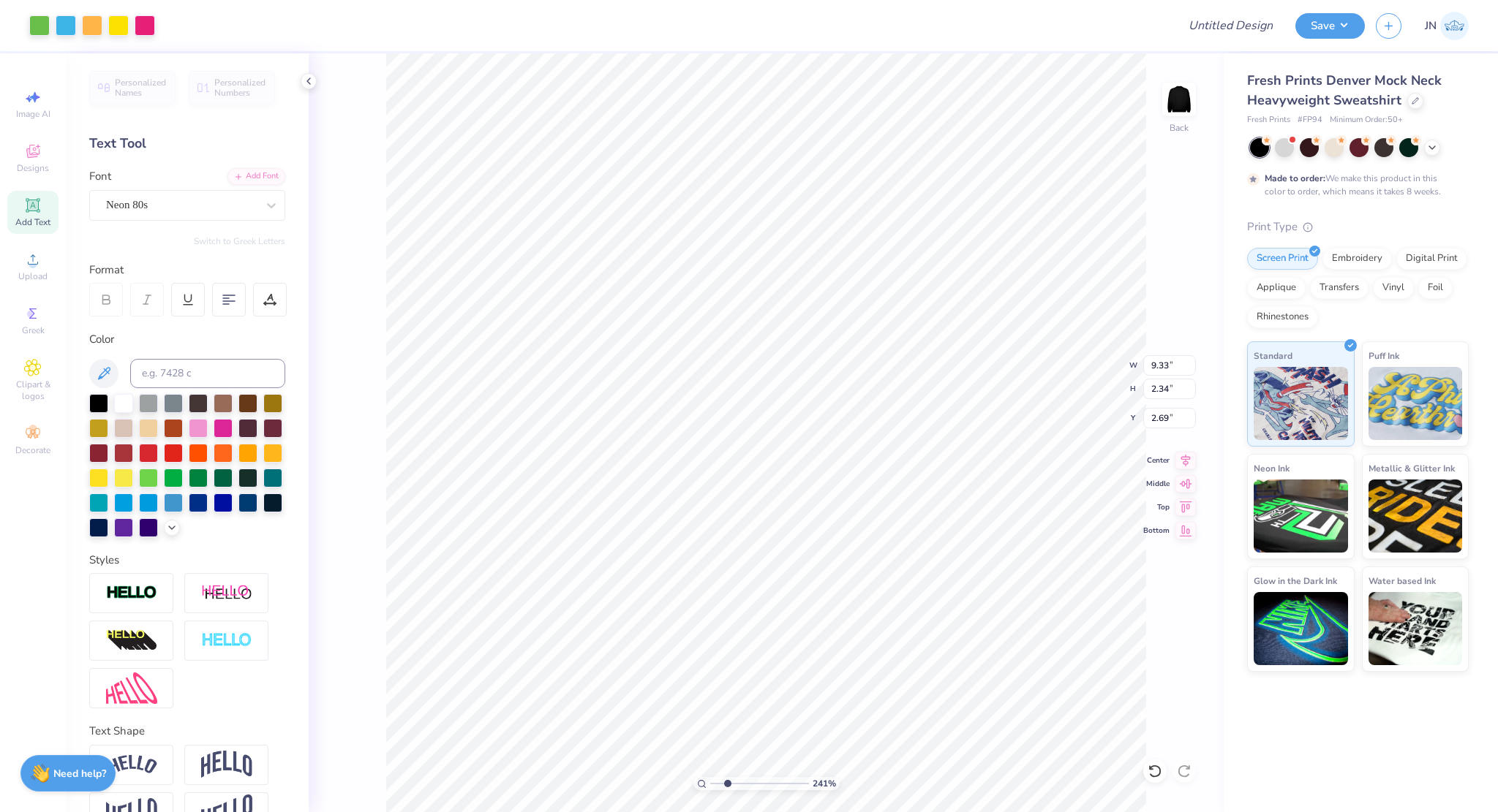
type input "9.33"
type input "2.34"
type input "9.44"
type input "2.37"
click at [37, 268] on div "Upload" at bounding box center [33, 266] width 52 height 43
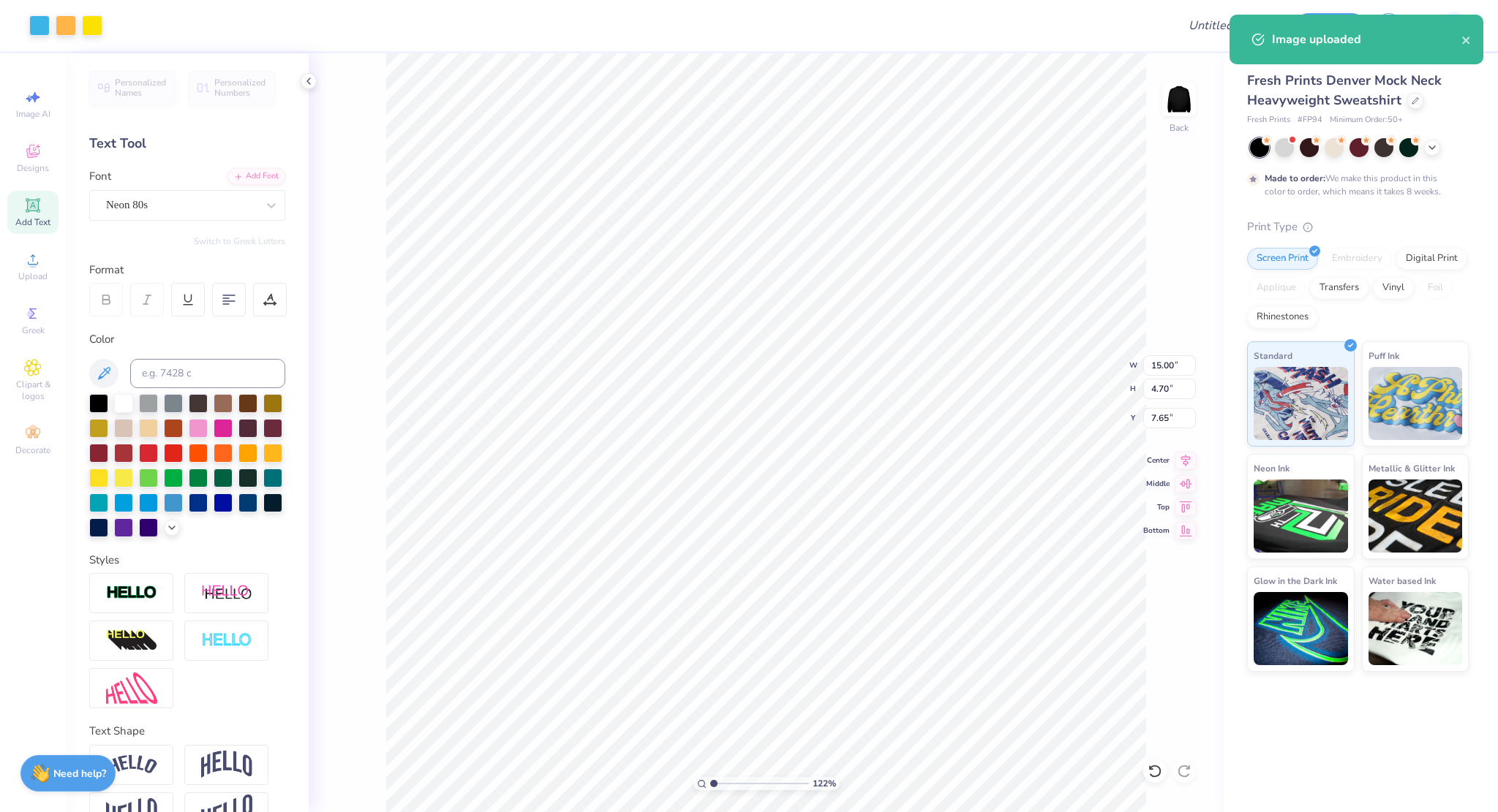
drag, startPoint x: 730, startPoint y: 780, endPoint x: 697, endPoint y: 779, distance: 33.0
type input "1"
click at [710, 779] on input "range" at bounding box center [759, 784] width 99 height 14
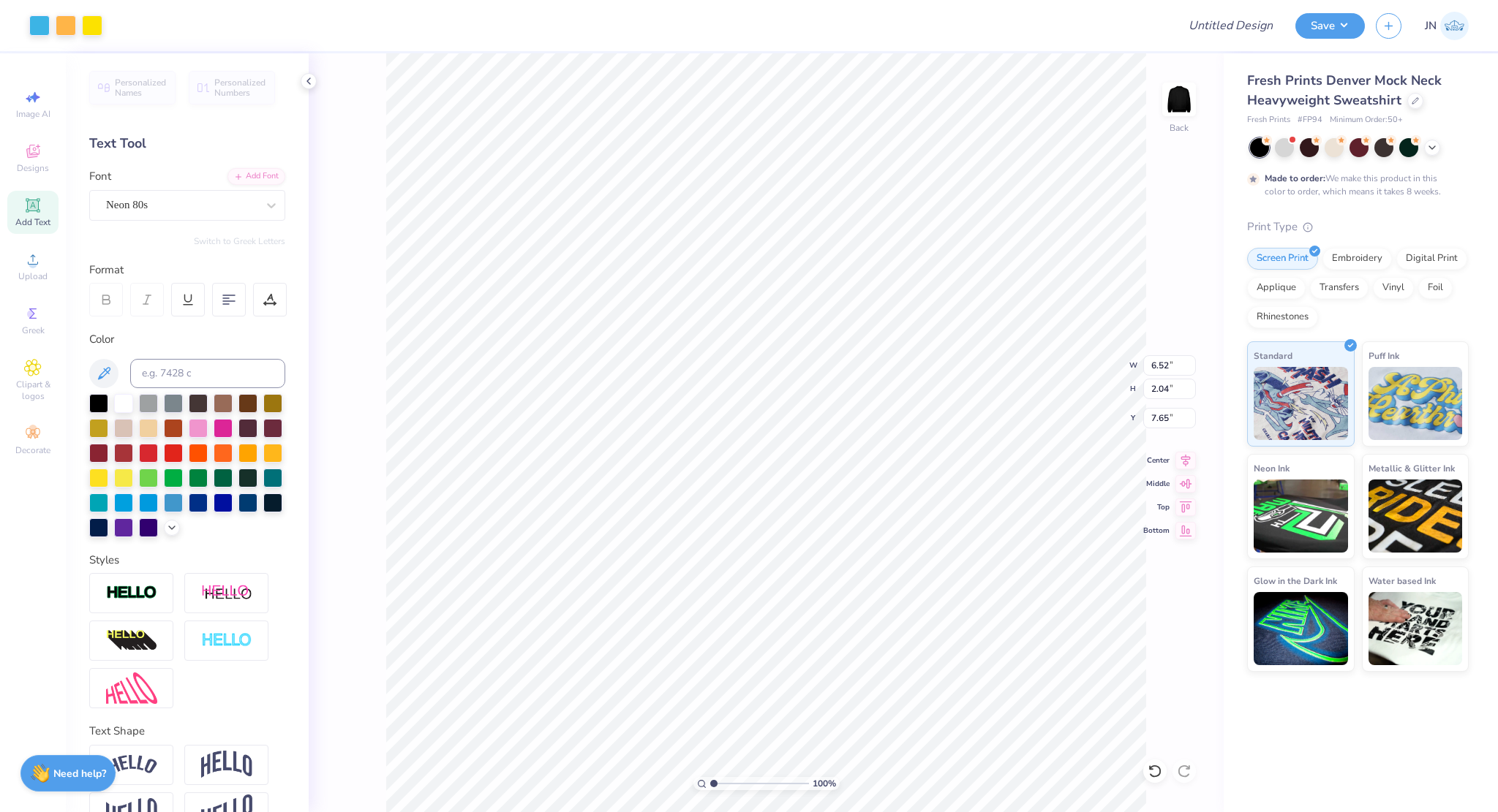
type input "6.52"
type input "2.04"
type input "3.00"
type input "2.47"
click at [728, 786] on input "range" at bounding box center [759, 784] width 99 height 14
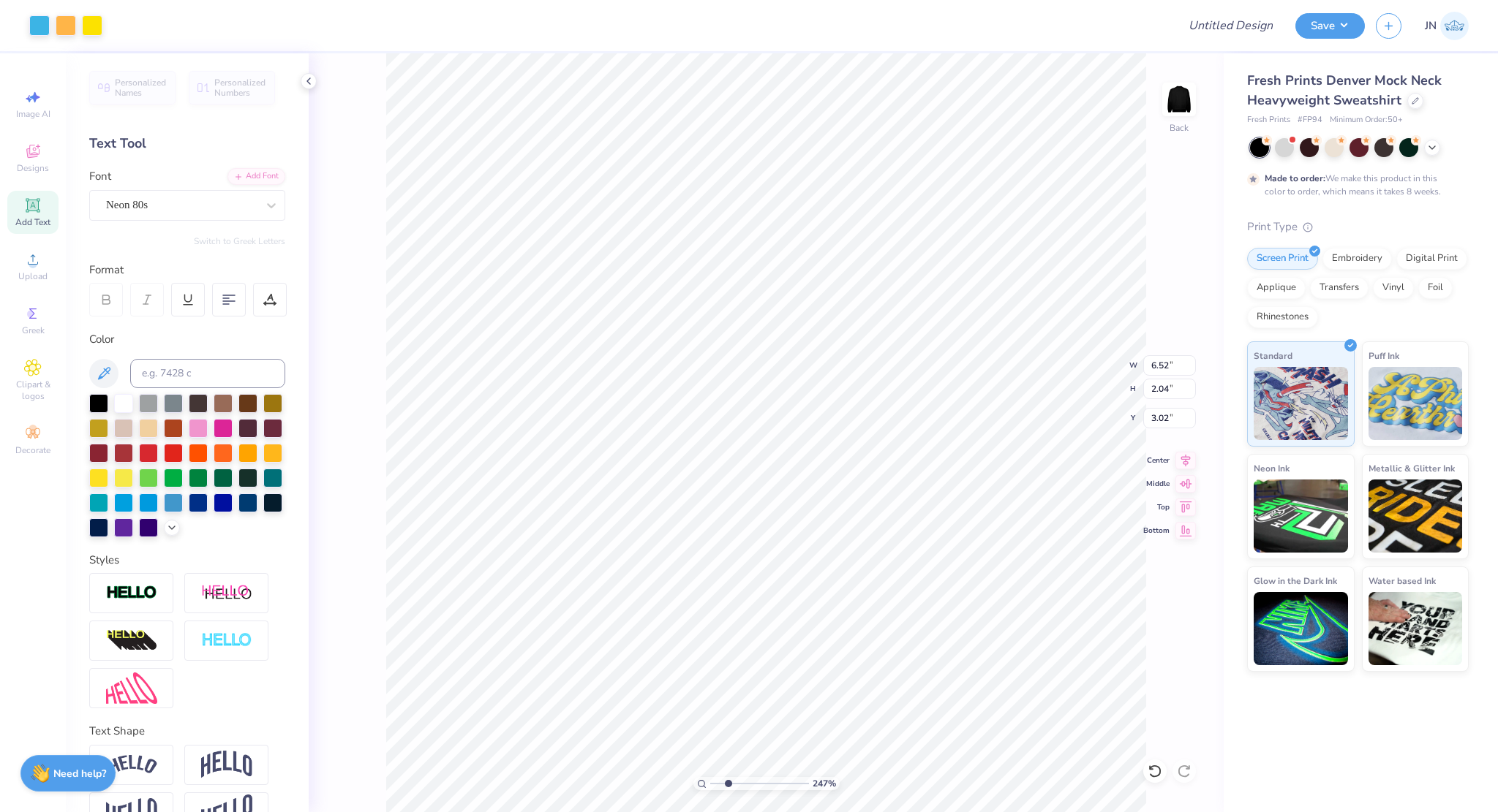
type input "2.69"
type input "7.32"
type input "2.30"
type input "7.08"
type input "2.22"
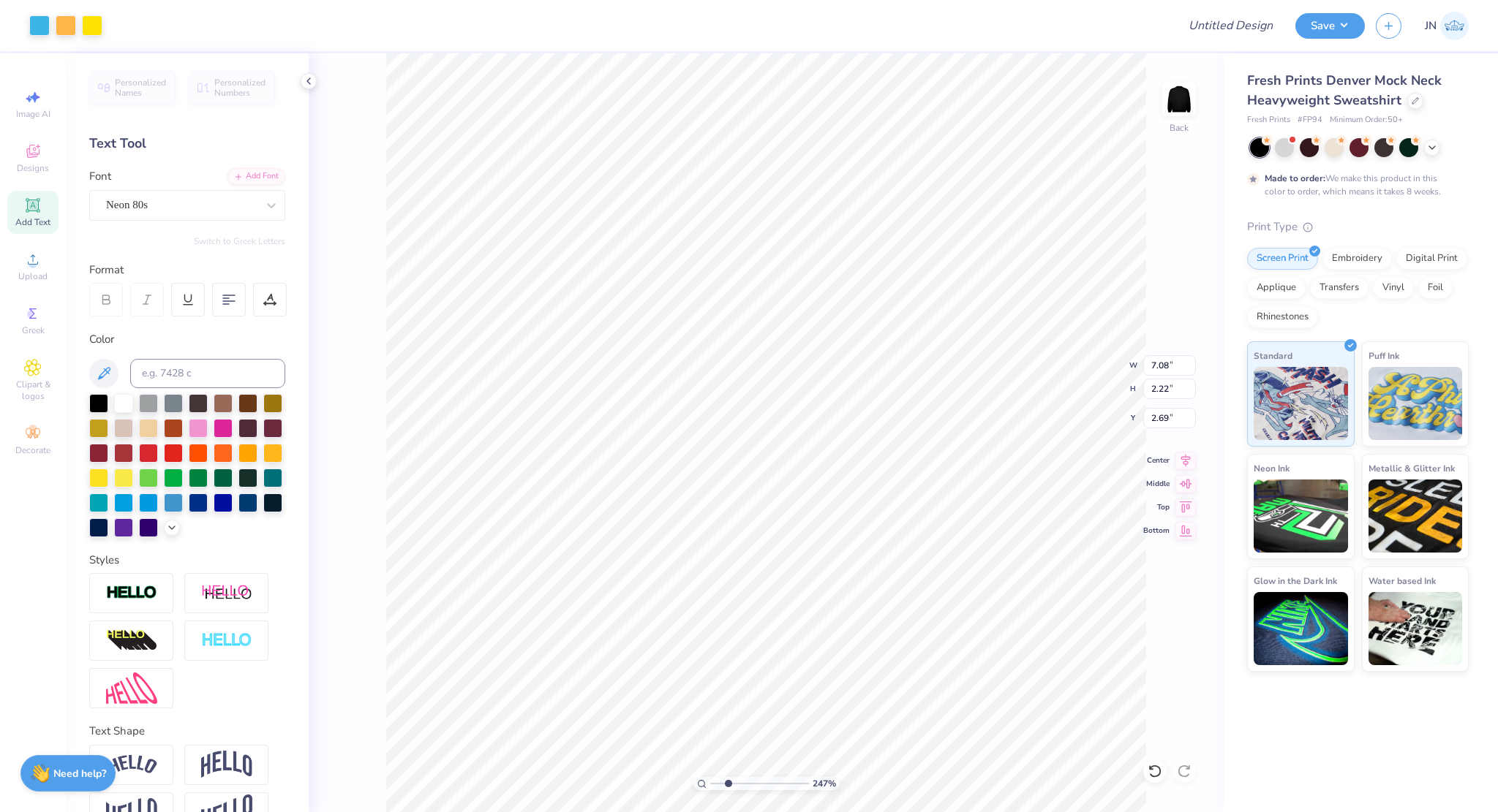
type input "7.19"
type input "2.25"
click at [728, 777] on input "range" at bounding box center [759, 784] width 99 height 14
click at [670, 669] on li "Send to Back" at bounding box center [689, 678] width 115 height 29
click at [719, 784] on input "range" at bounding box center [759, 784] width 99 height 14
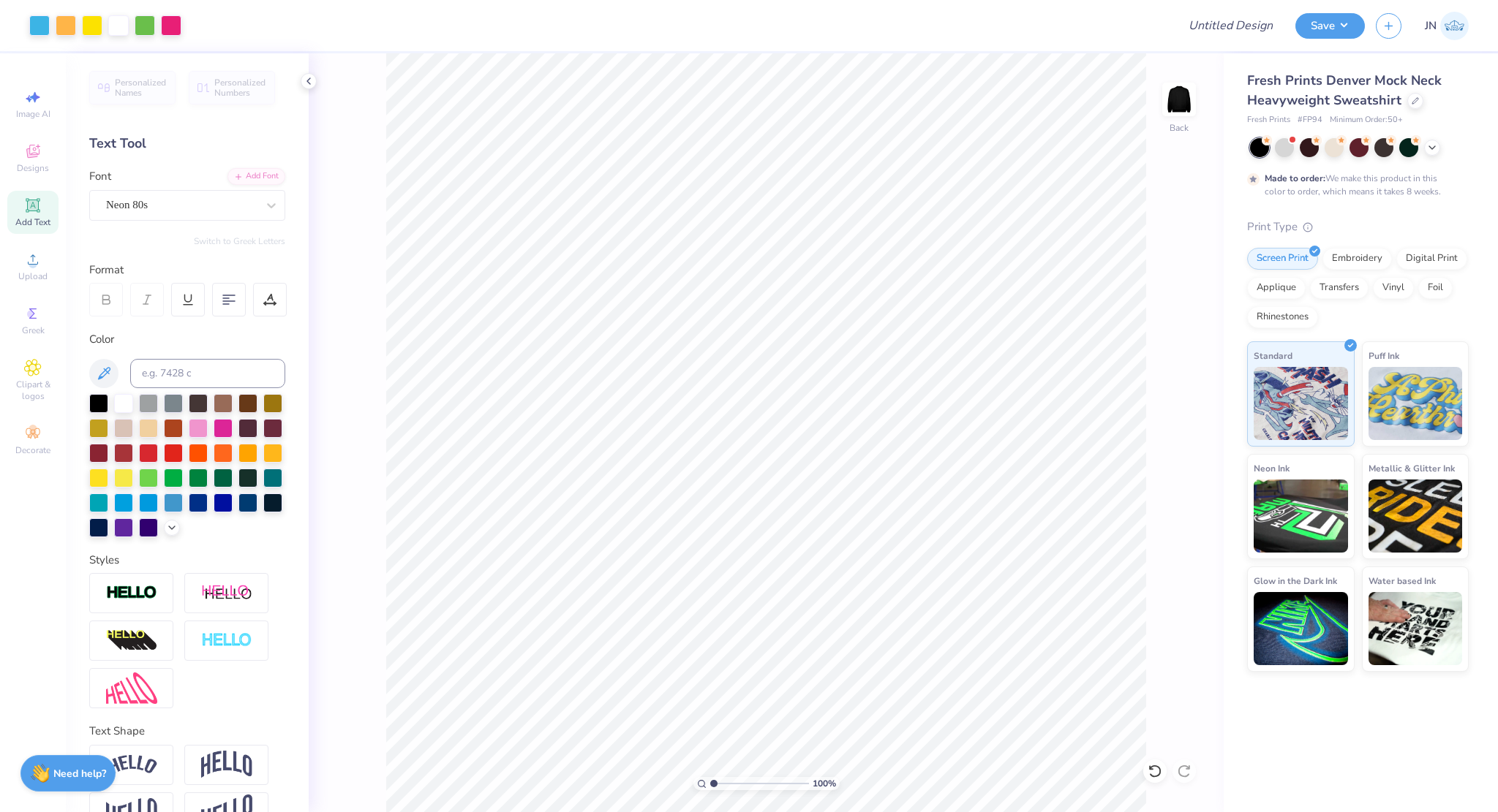
drag, startPoint x: 709, startPoint y: 782, endPoint x: 698, endPoint y: 780, distance: 11.2
type input "1"
click at [710, 780] on input "range" at bounding box center [759, 784] width 99 height 14
click at [1153, 372] on input "9.44" at bounding box center [1170, 365] width 52 height 20
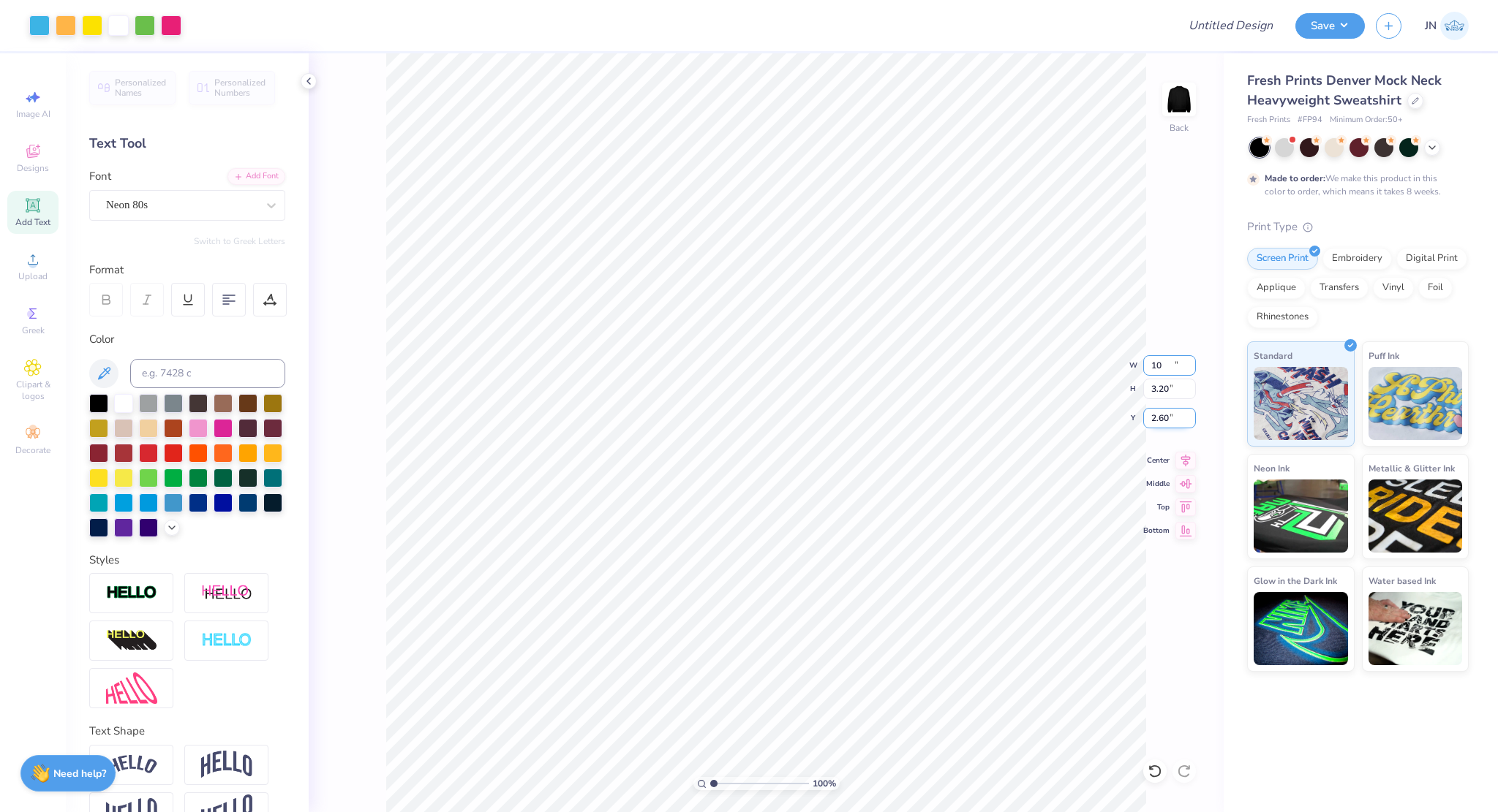
type input "10.00"
type input "3.20"
click at [1159, 421] on input "2.60" at bounding box center [1170, 418] width 52 height 20
type input "2.50"
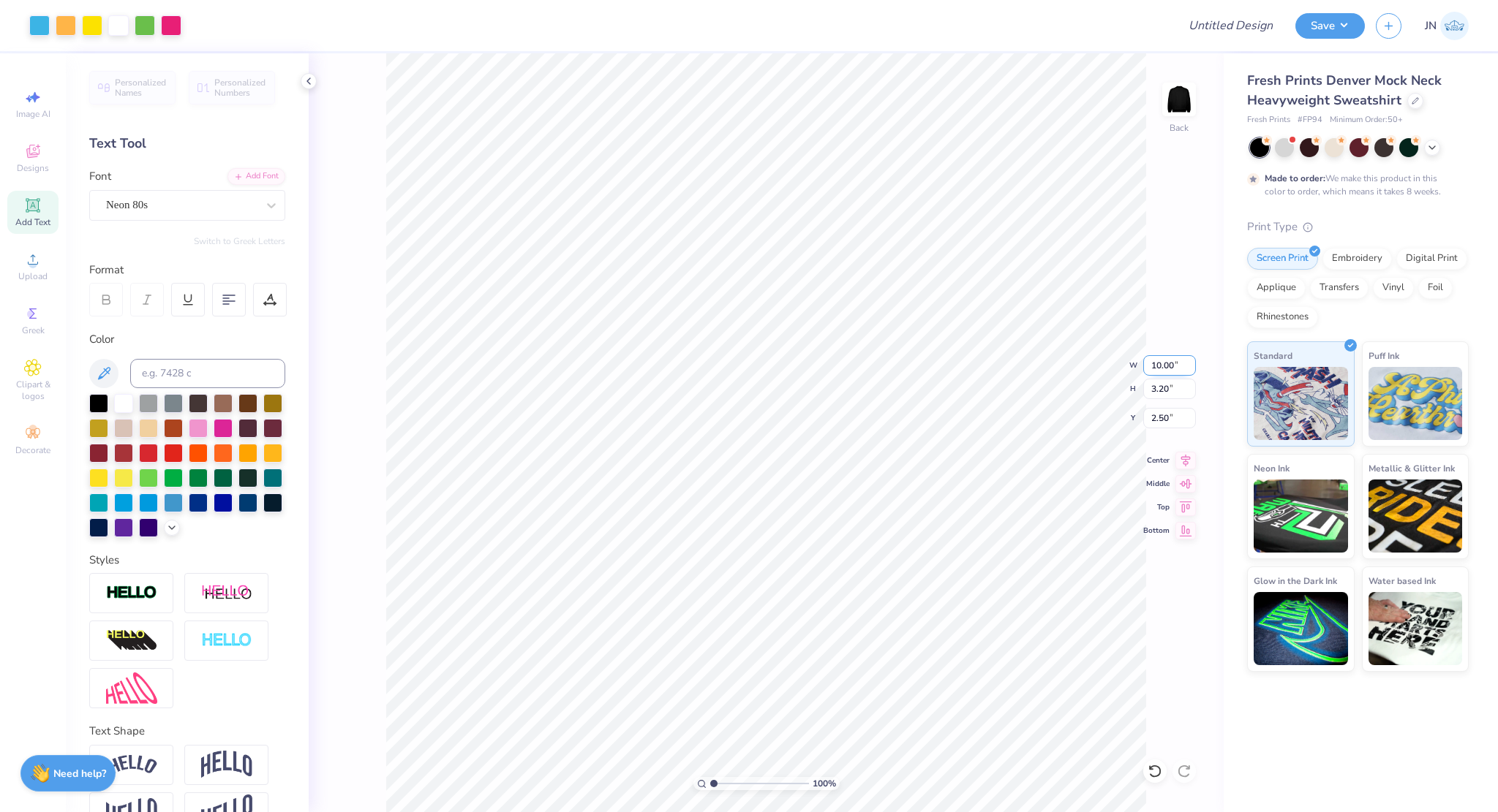
click at [1153, 363] on input "10.00" at bounding box center [1170, 365] width 52 height 20
click at [1066, 369] on div "100 % Back W 10.00 H 3.20 Y 2.50 Center Middle Top Bottom" at bounding box center [765, 432] width 915 height 759
click at [1242, 29] on input "Design Title" at bounding box center [1213, 25] width 144 height 30
click at [1231, 14] on input "Design Title" at bounding box center [1213, 25] width 144 height 30
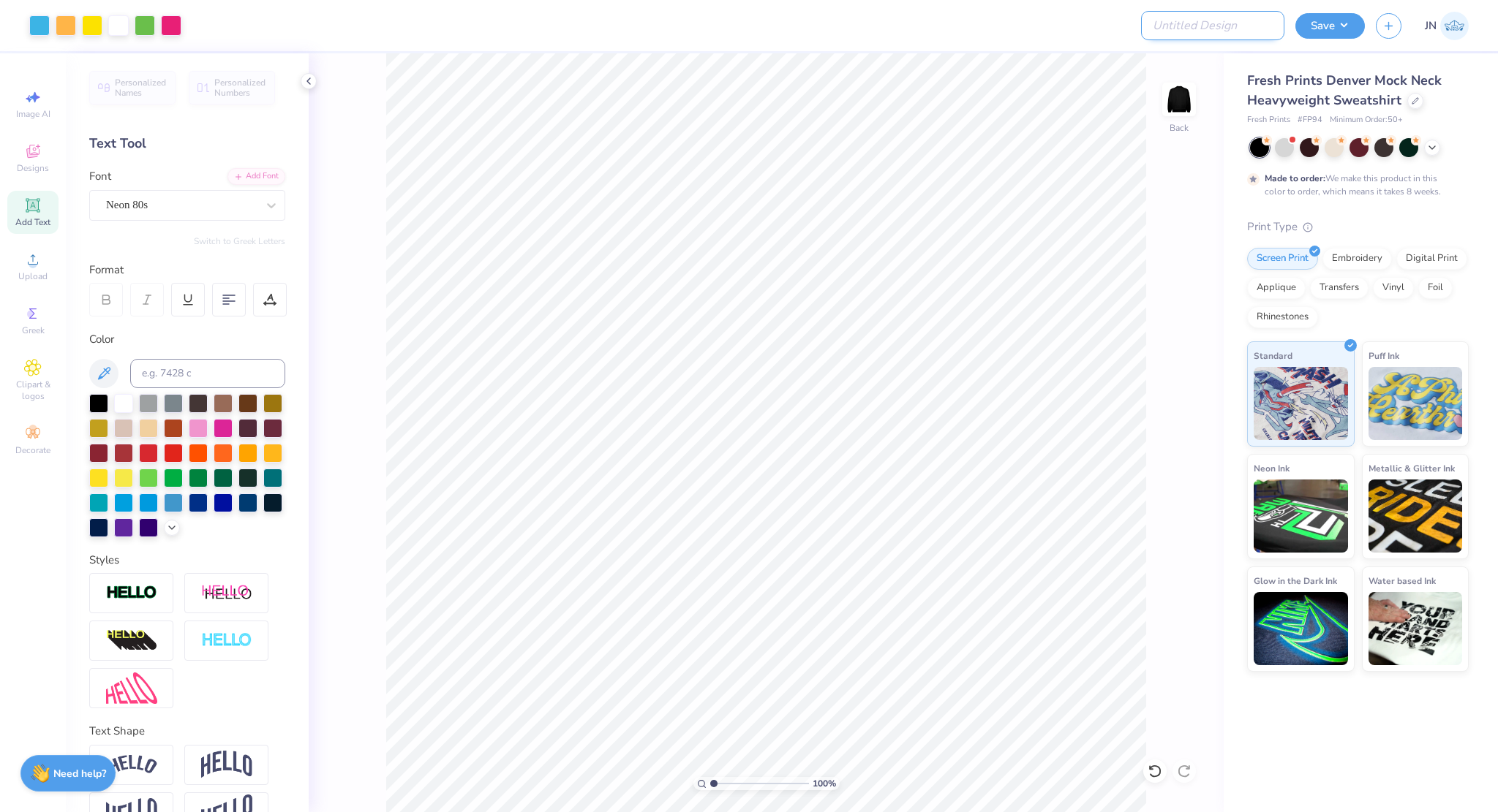
paste input "FPS239560"
type input "FPS239560"
click at [1337, 24] on button "Save" at bounding box center [1330, 24] width 69 height 25
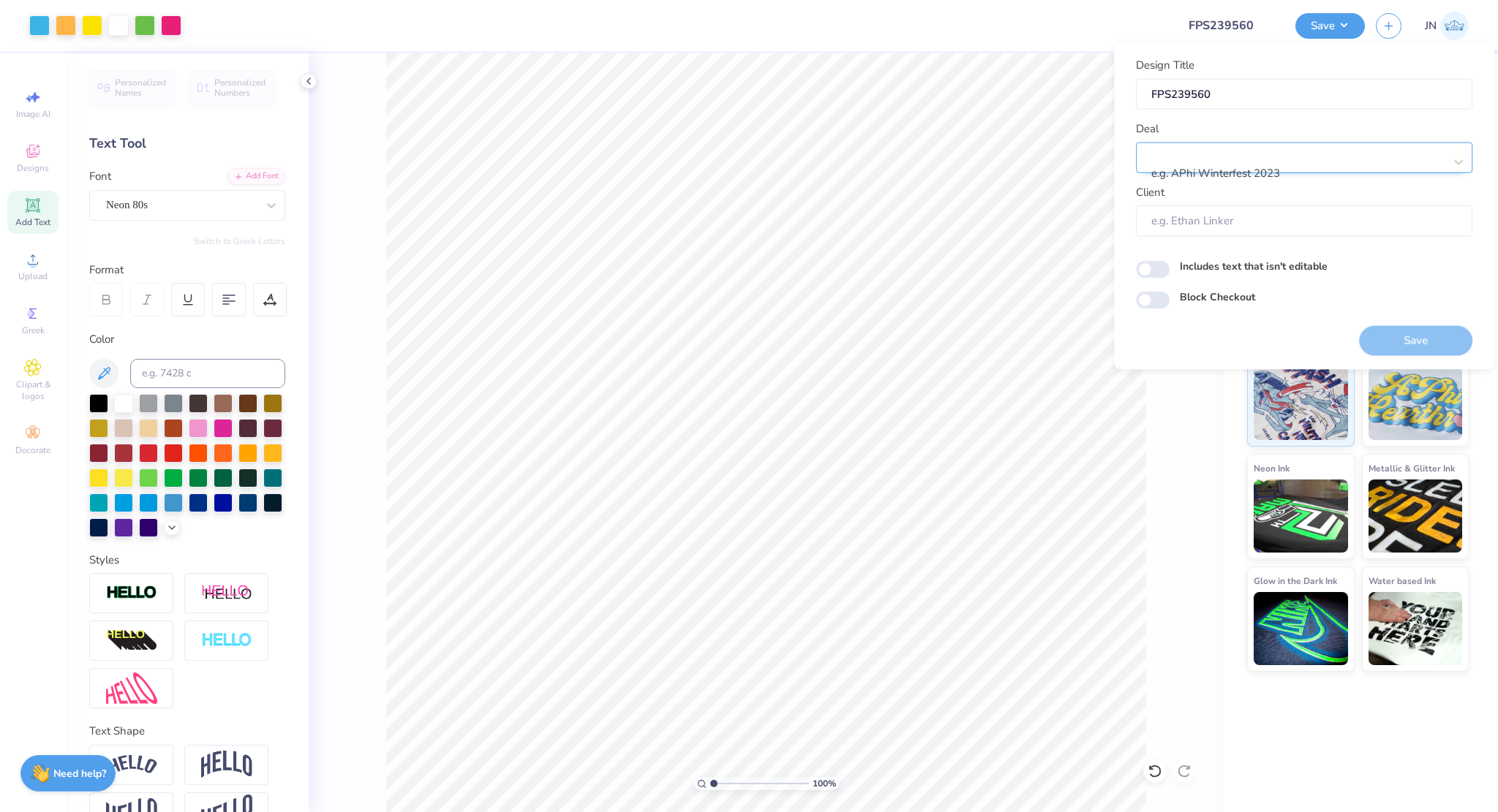
click at [1281, 143] on div "e.g. APhi Winterfest 2023" at bounding box center [1304, 157] width 336 height 30
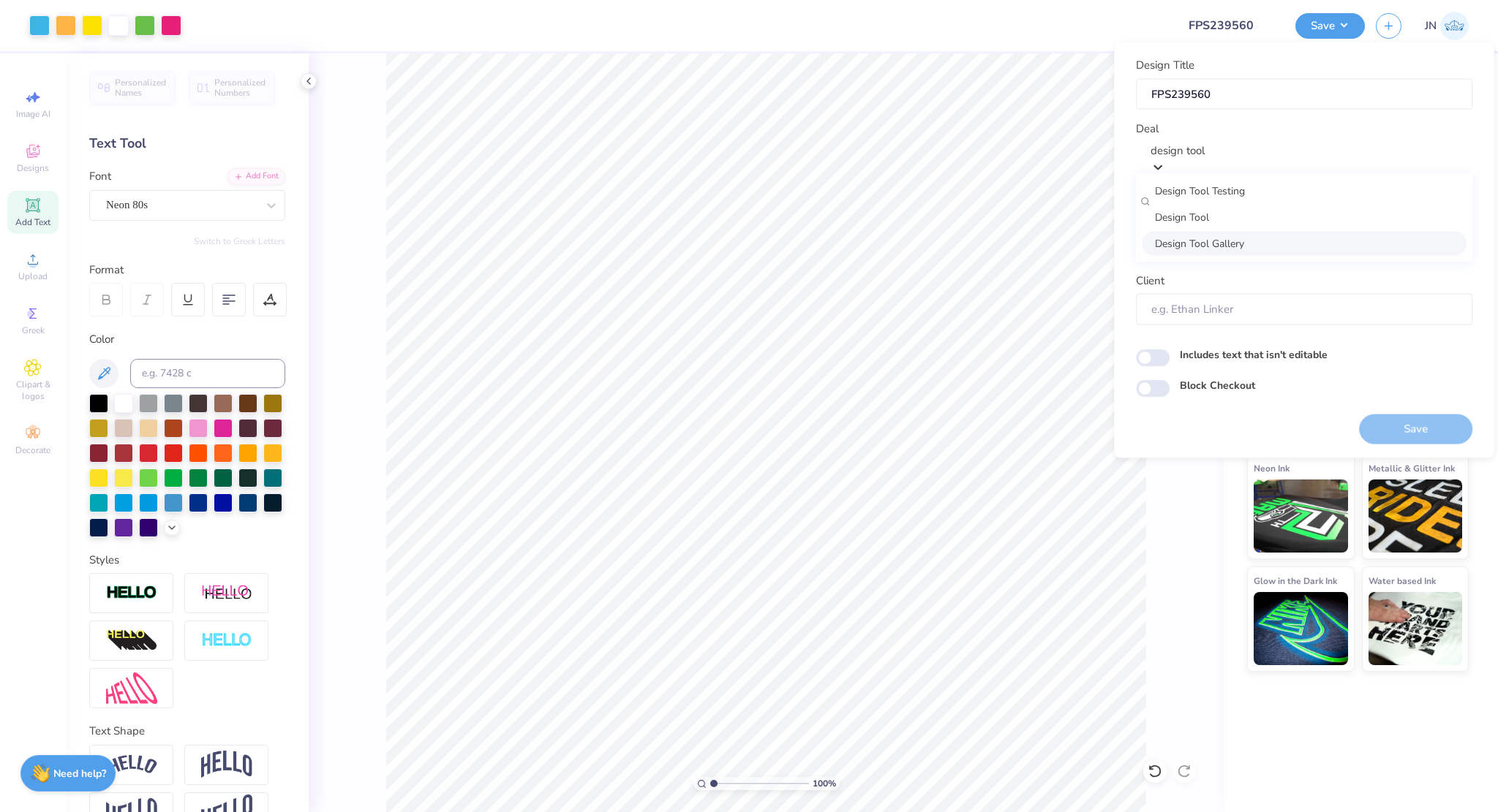
click at [1246, 251] on div "Design Tool Gallery" at bounding box center [1304, 243] width 325 height 24
type input "design tool"
type input "Design Tool Gallery User"
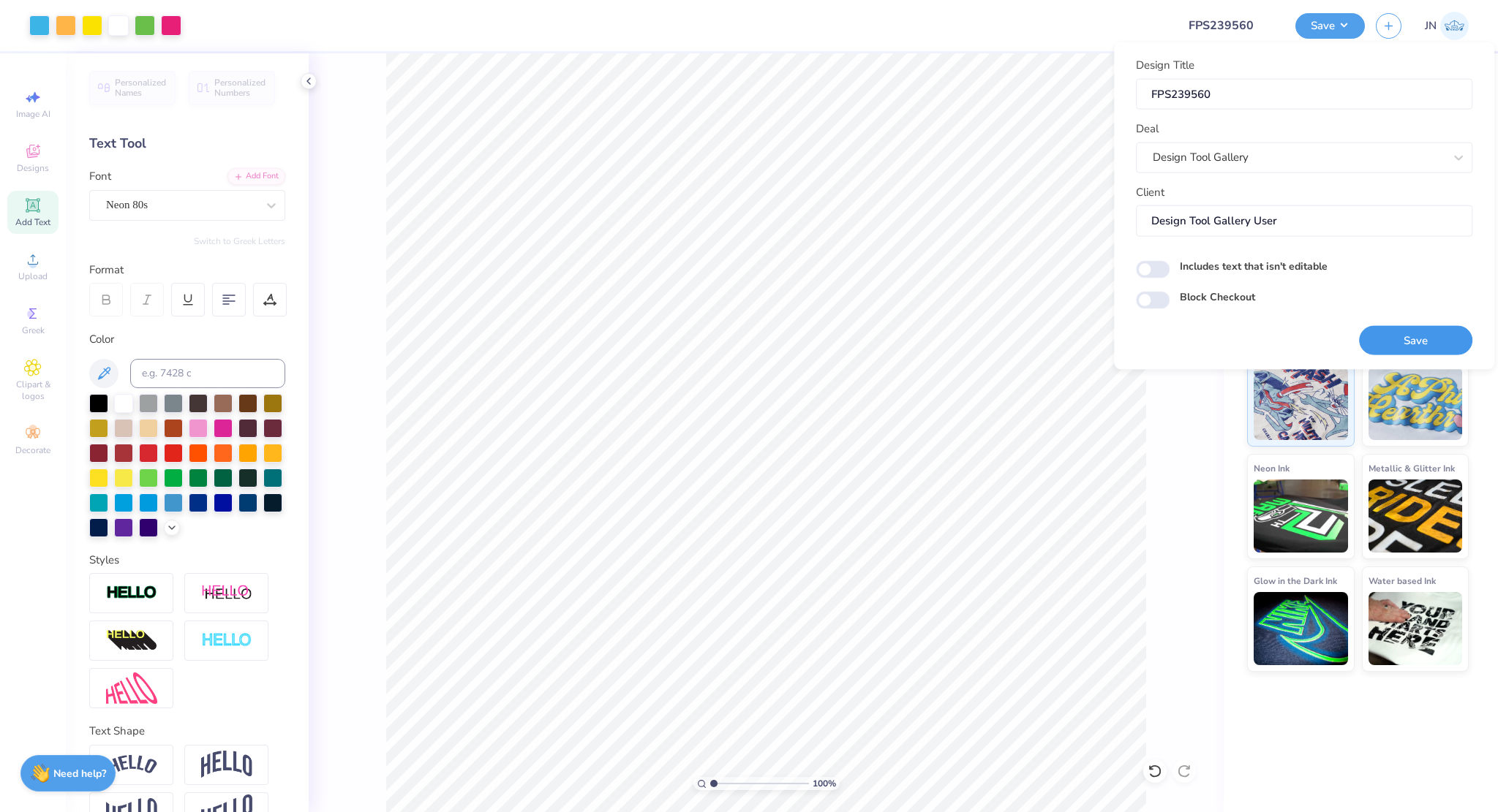
click at [1375, 336] on button "Save" at bounding box center [1415, 340] width 113 height 30
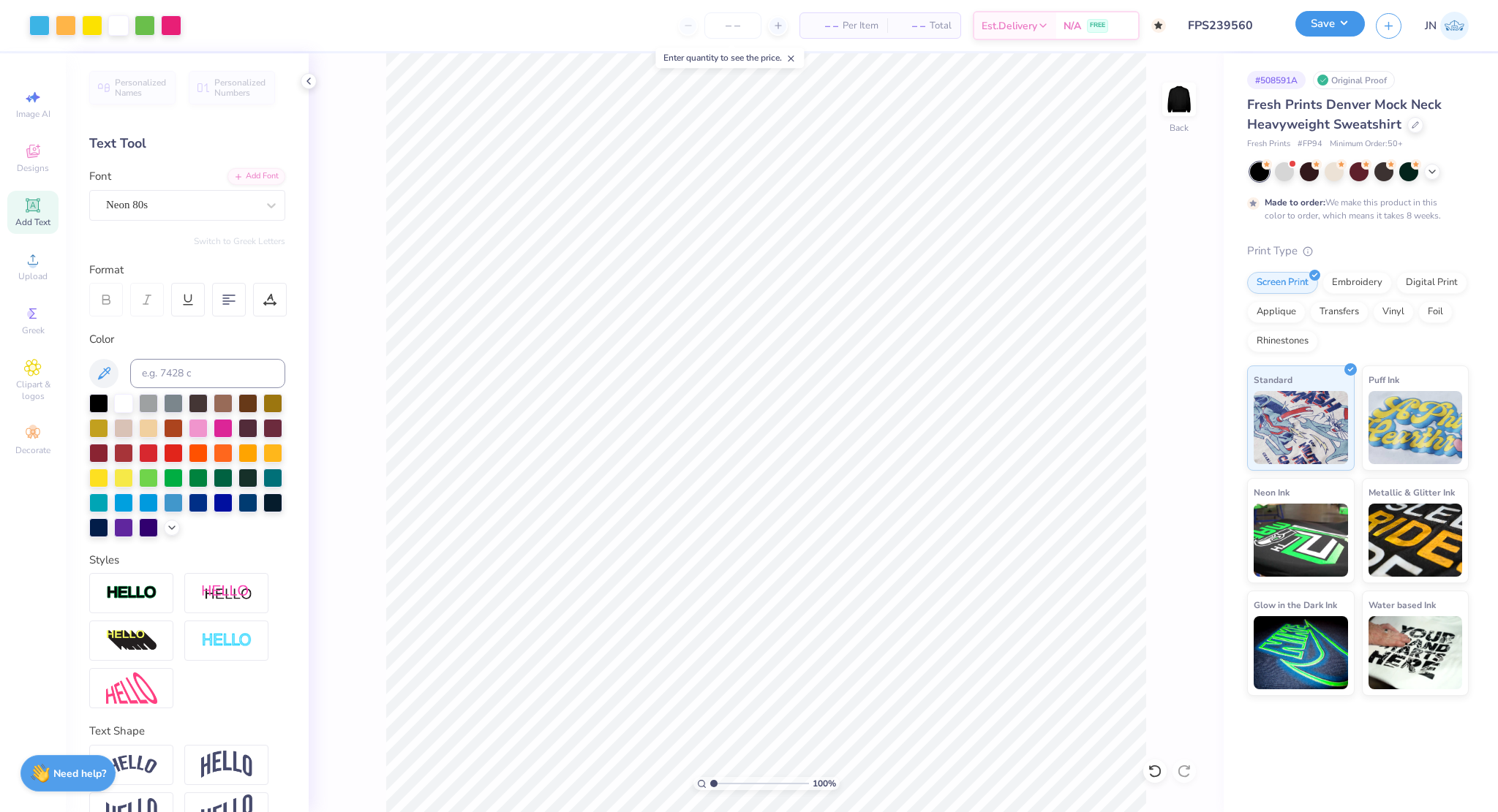
click at [1318, 30] on button "Save" at bounding box center [1330, 24] width 69 height 25
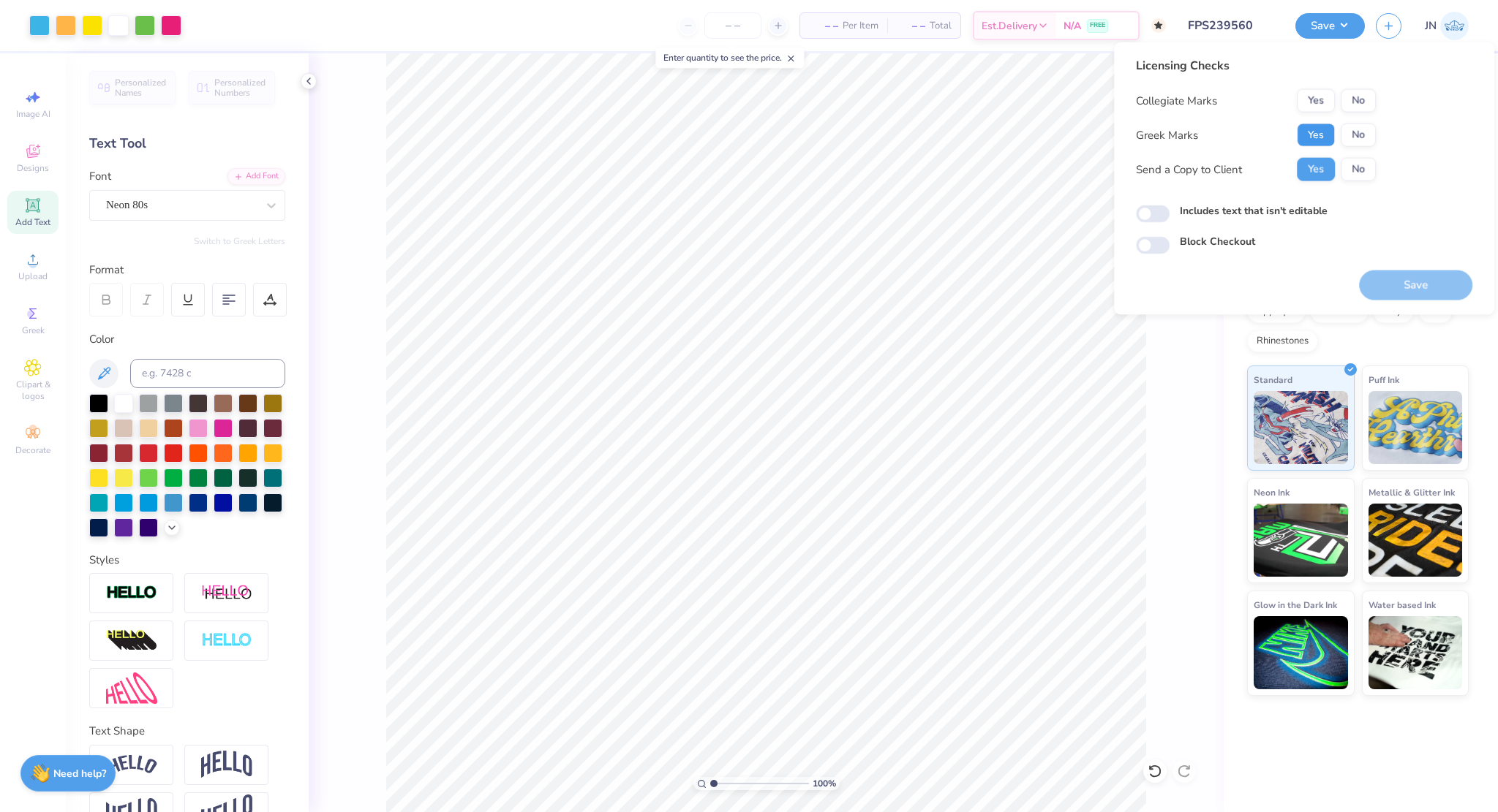
click at [1320, 138] on button "Yes" at bounding box center [1316, 135] width 38 height 24
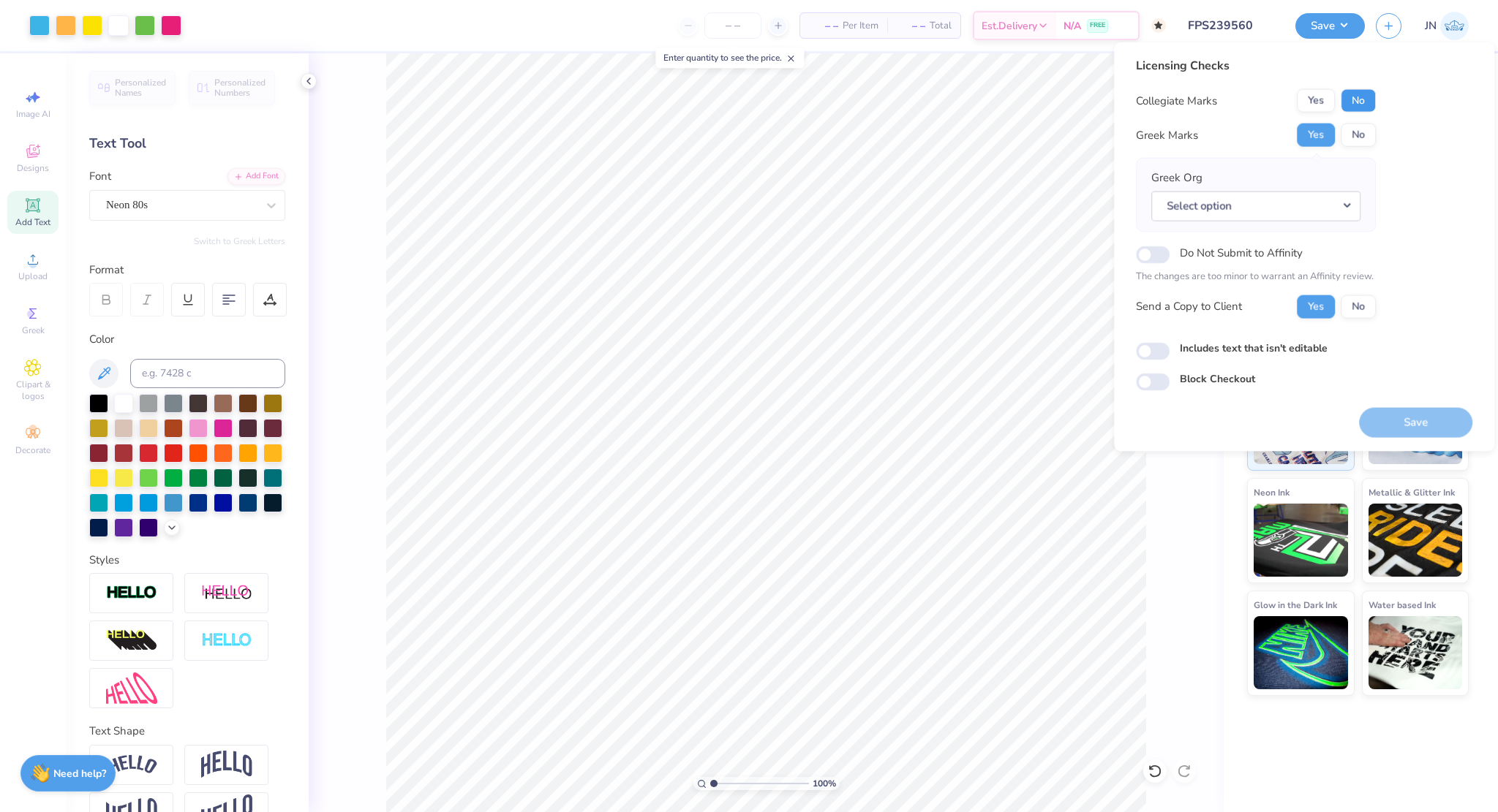
click at [1357, 101] on button "No" at bounding box center [1359, 101] width 35 height 24
click at [1300, 215] on button "Select option" at bounding box center [1256, 206] width 209 height 30
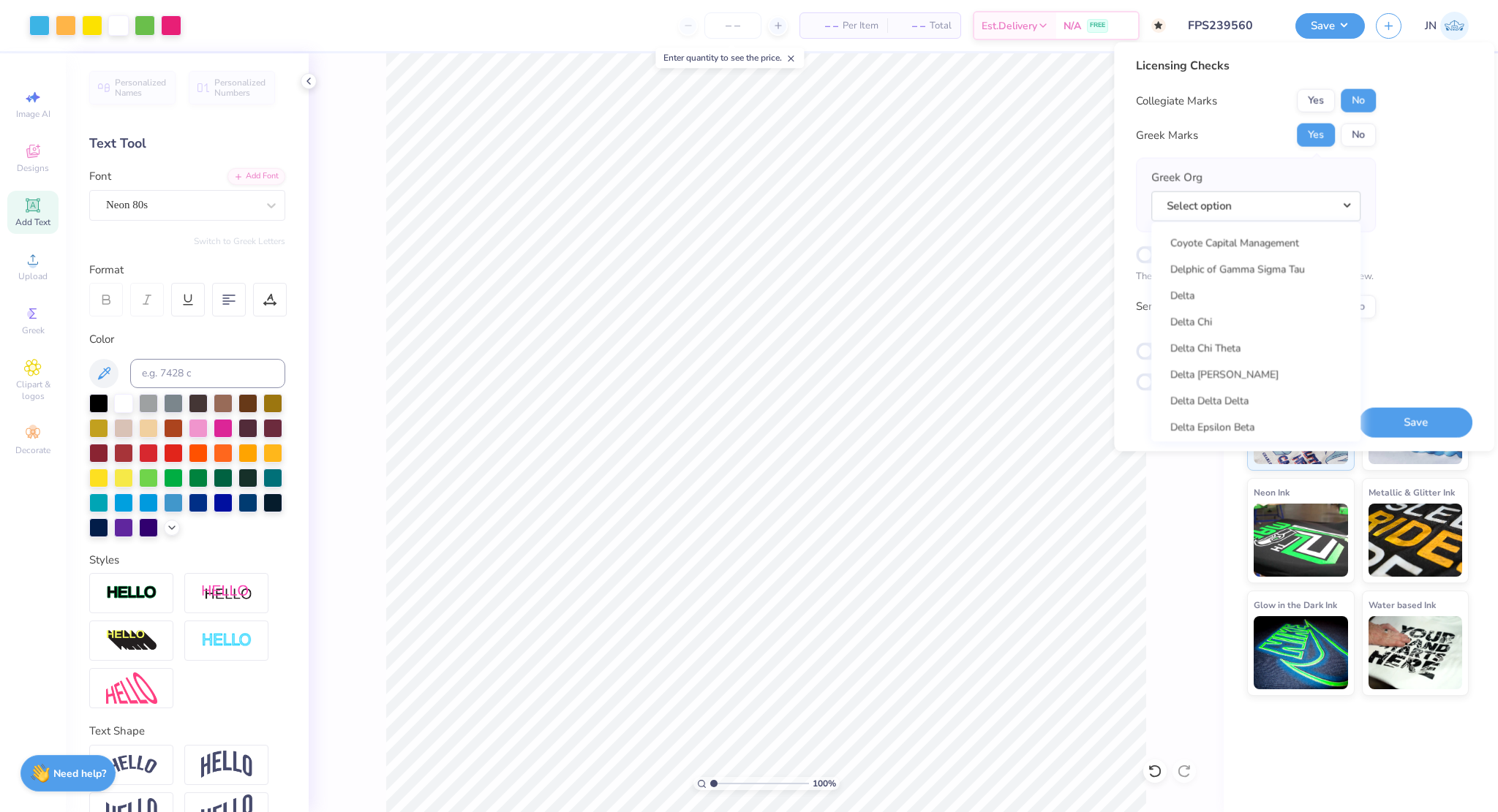
scroll to position [3143, 0]
click at [1240, 306] on link "Delta" at bounding box center [1256, 307] width 198 height 24
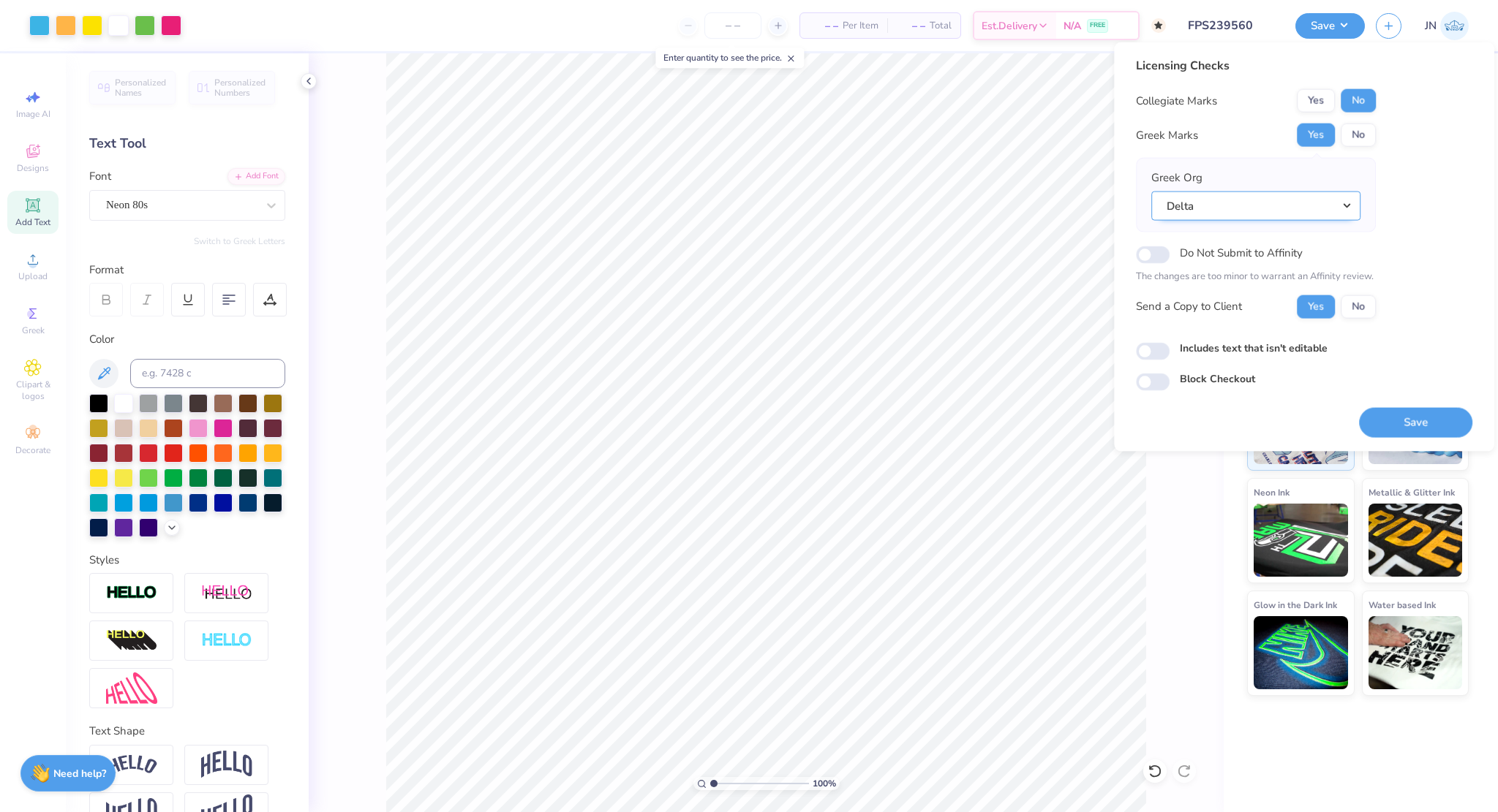
click at [1292, 217] on button "Delta" at bounding box center [1256, 206] width 209 height 30
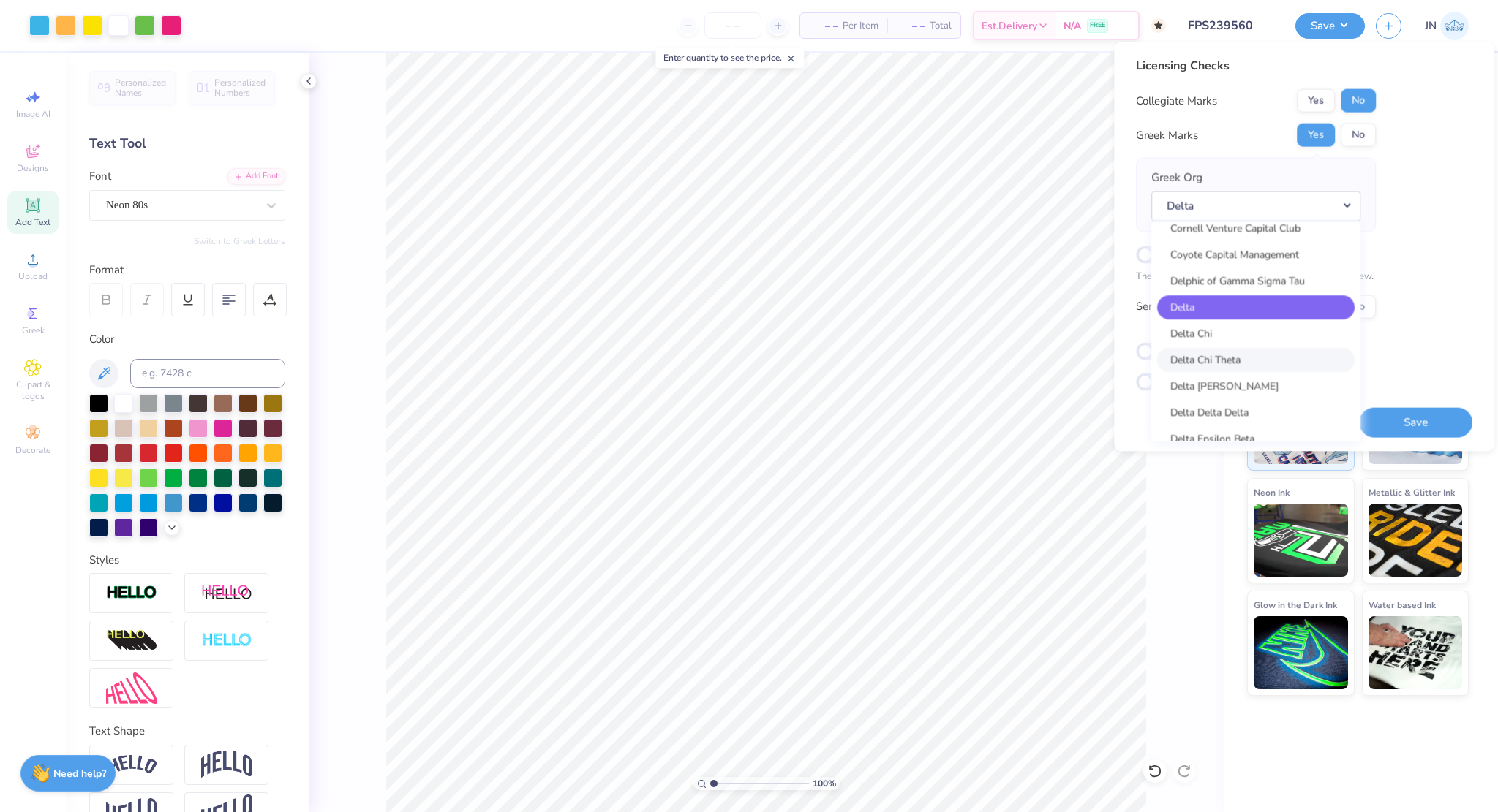
click at [1277, 354] on link "Delta Chi Theta" at bounding box center [1256, 360] width 198 height 24
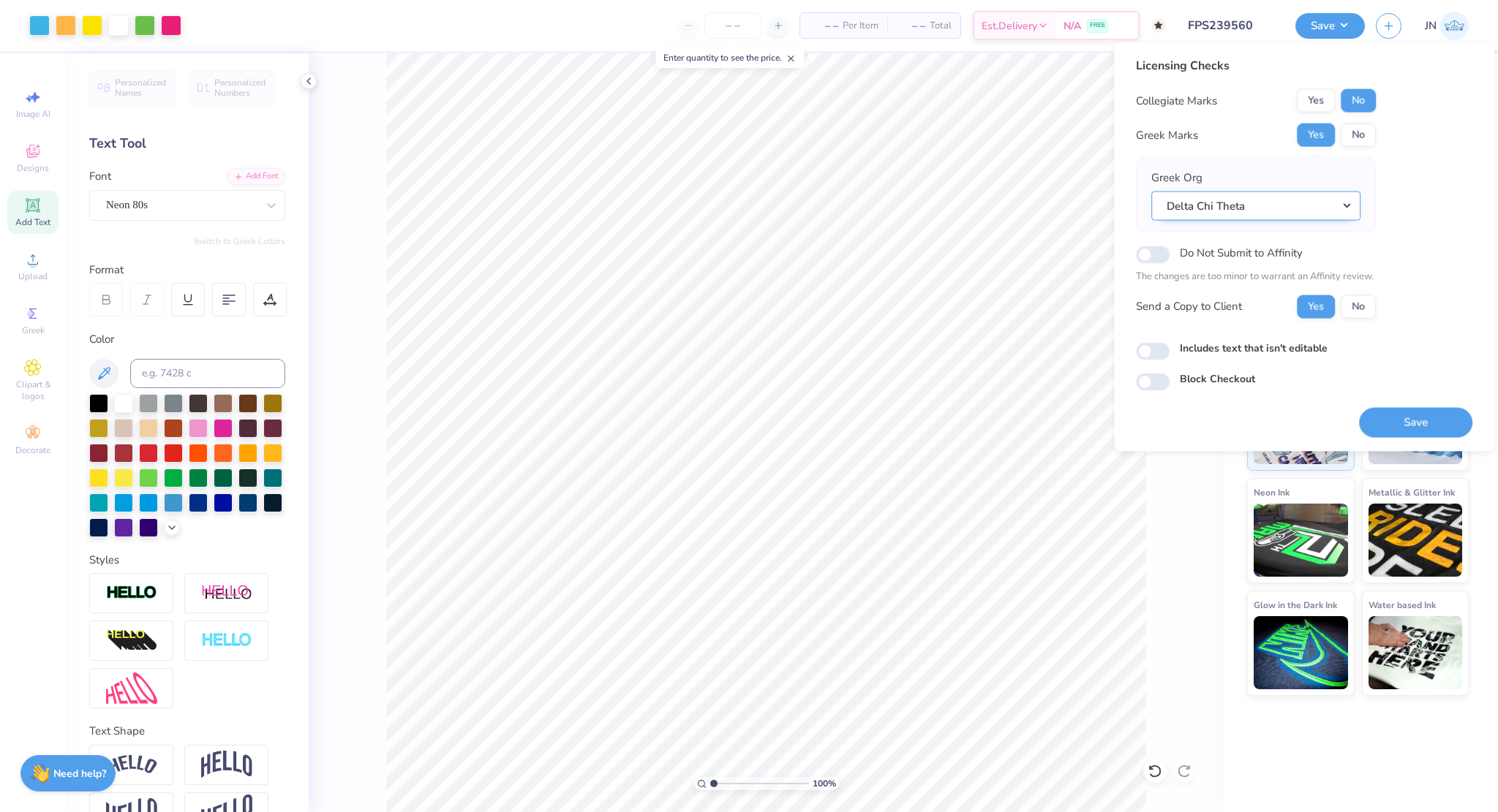
click at [1253, 210] on button "Delta Chi Theta" at bounding box center [1256, 206] width 209 height 30
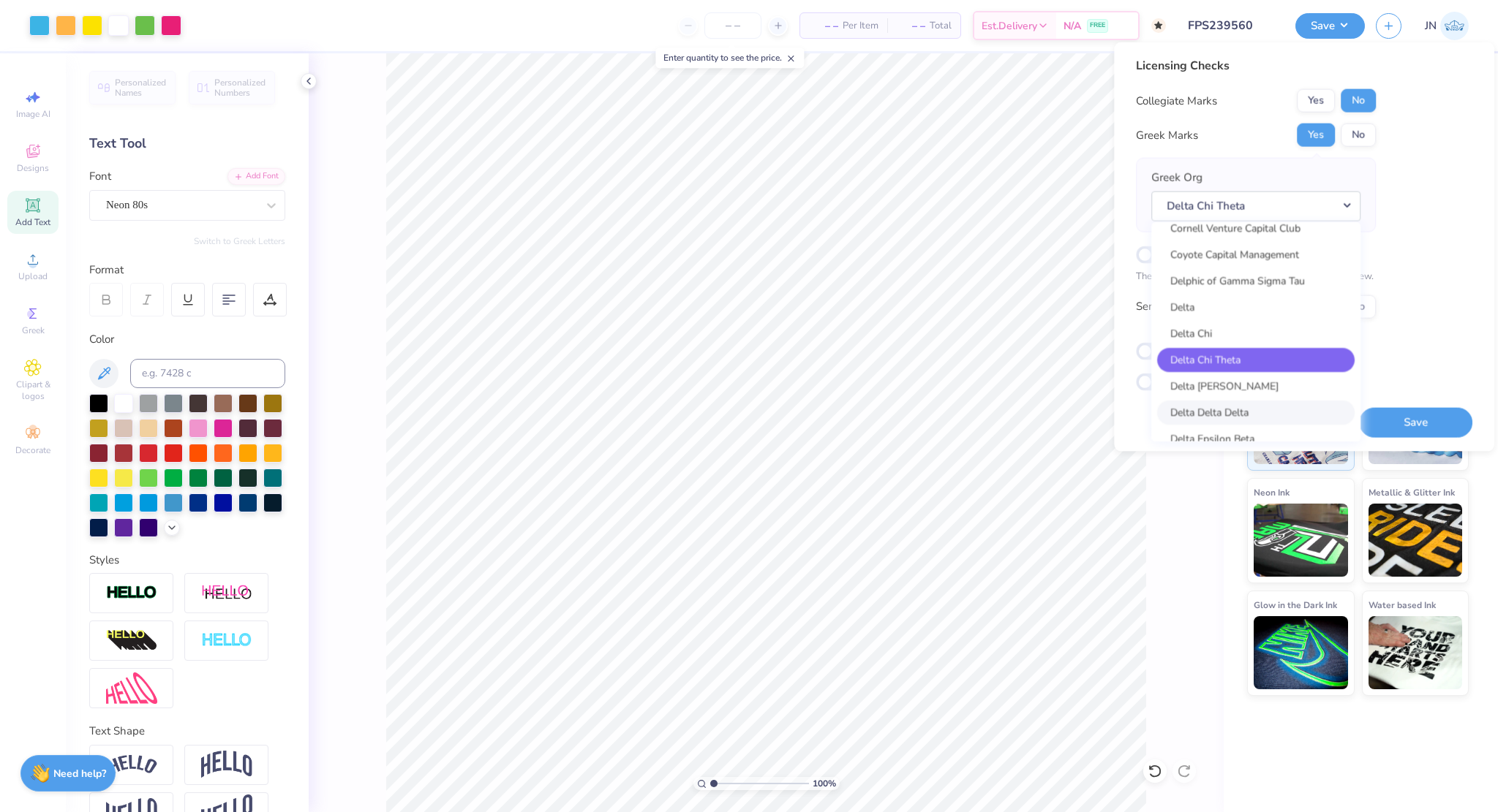
click at [1268, 418] on link "Delta Delta Delta" at bounding box center [1256, 413] width 198 height 24
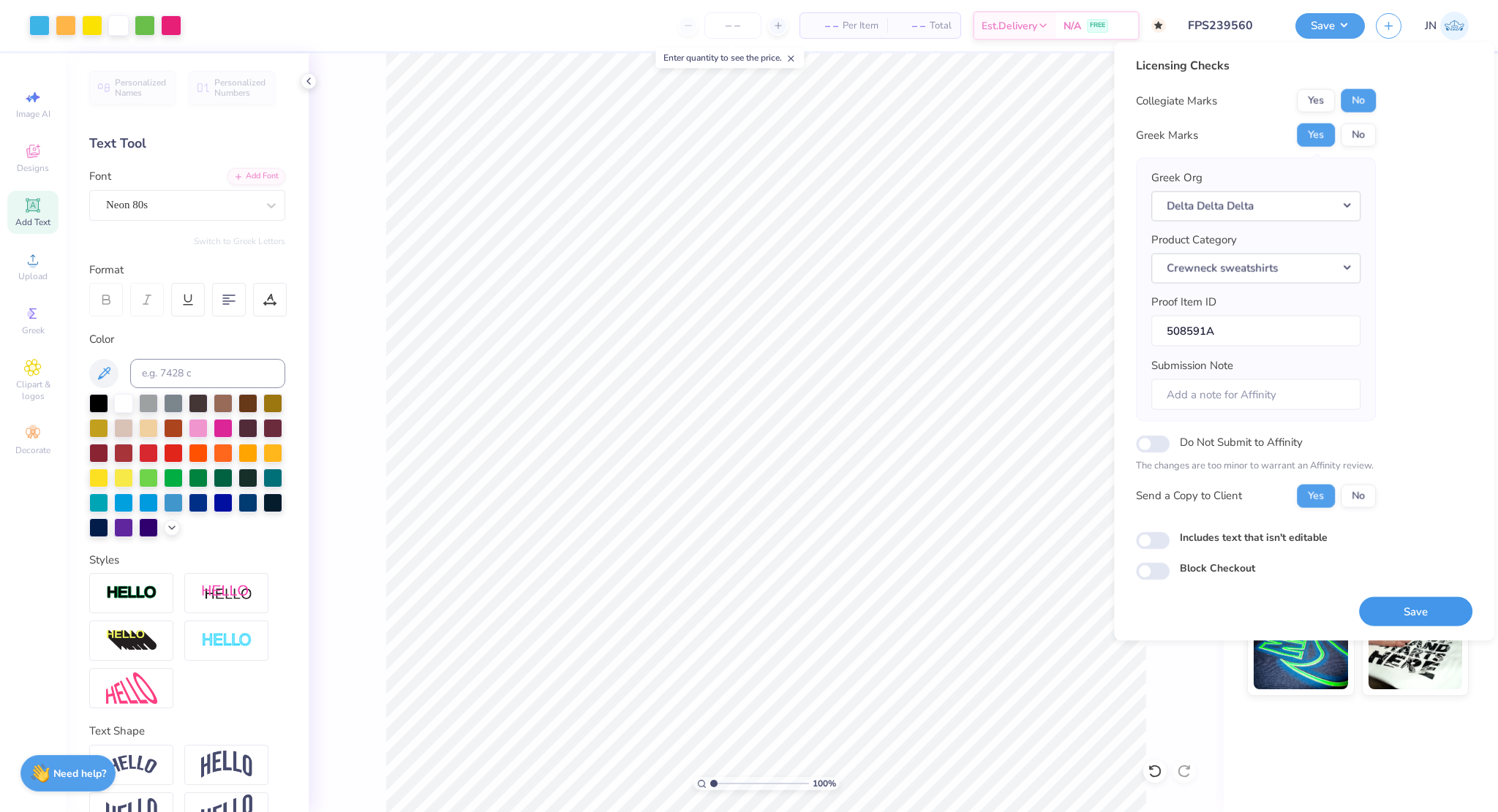
click at [1423, 598] on button "Save" at bounding box center [1415, 612] width 113 height 30
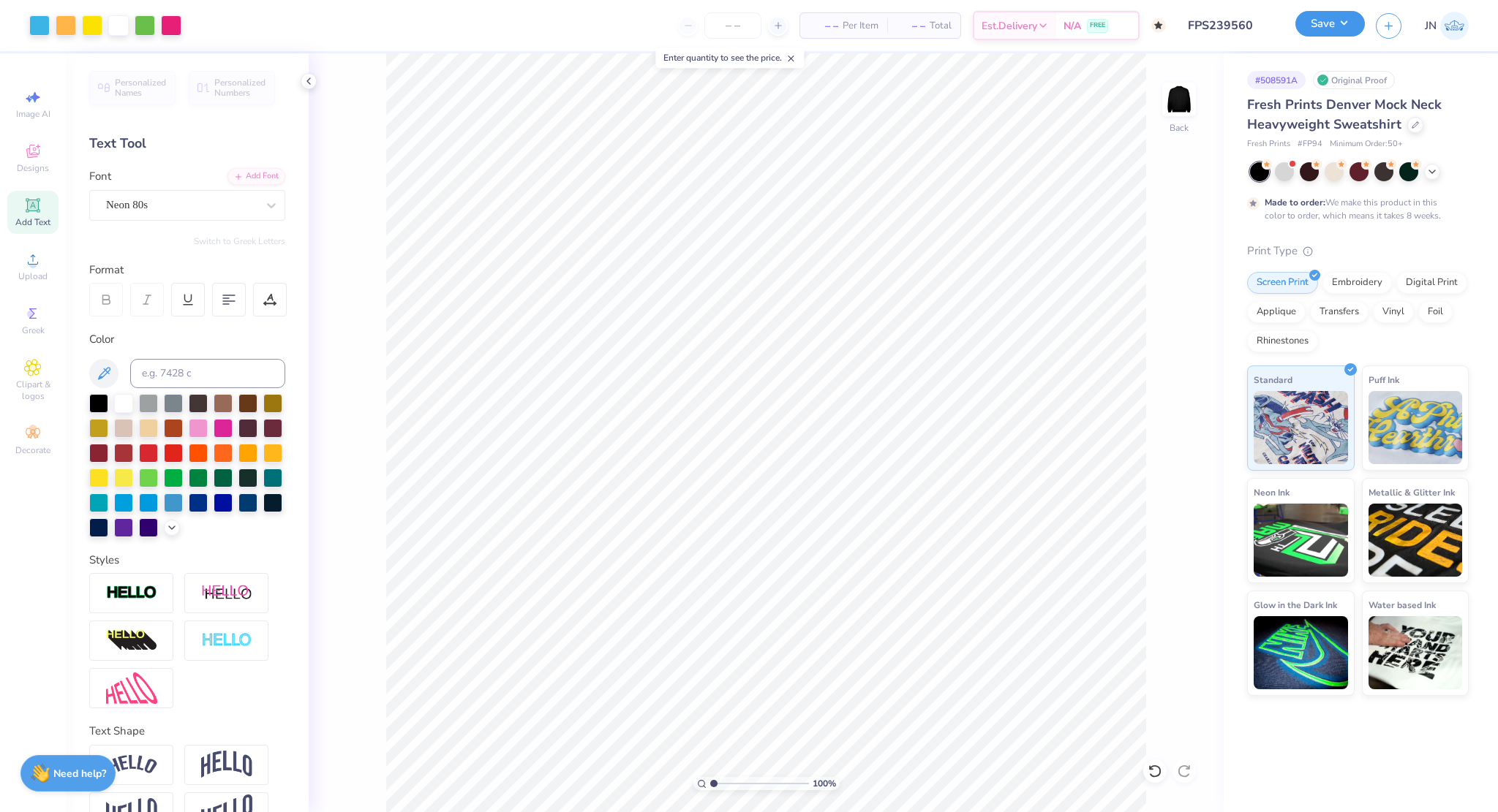
click at [1316, 29] on button "Save" at bounding box center [1330, 24] width 69 height 25
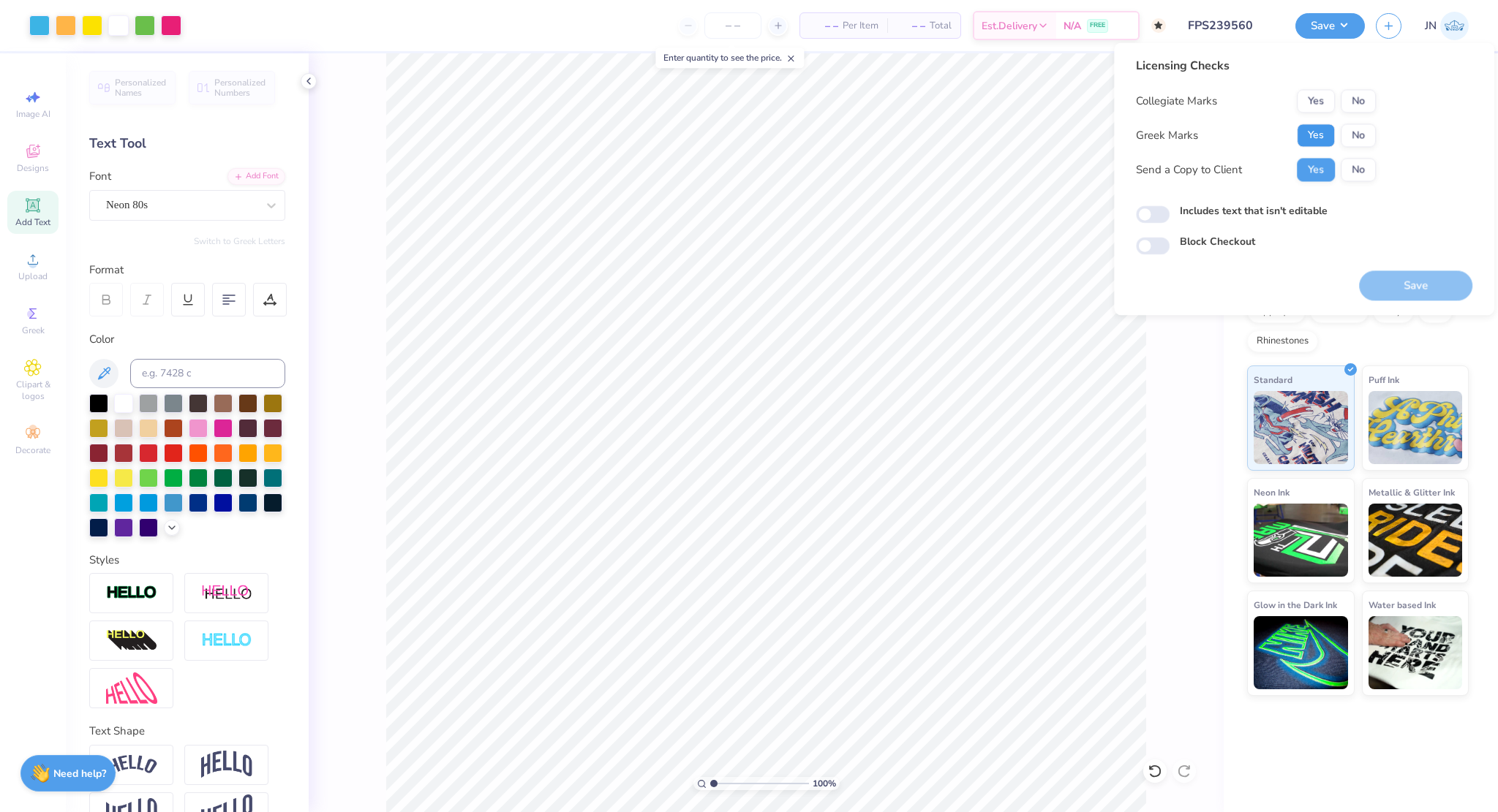
click at [1314, 137] on button "Yes" at bounding box center [1316, 135] width 38 height 24
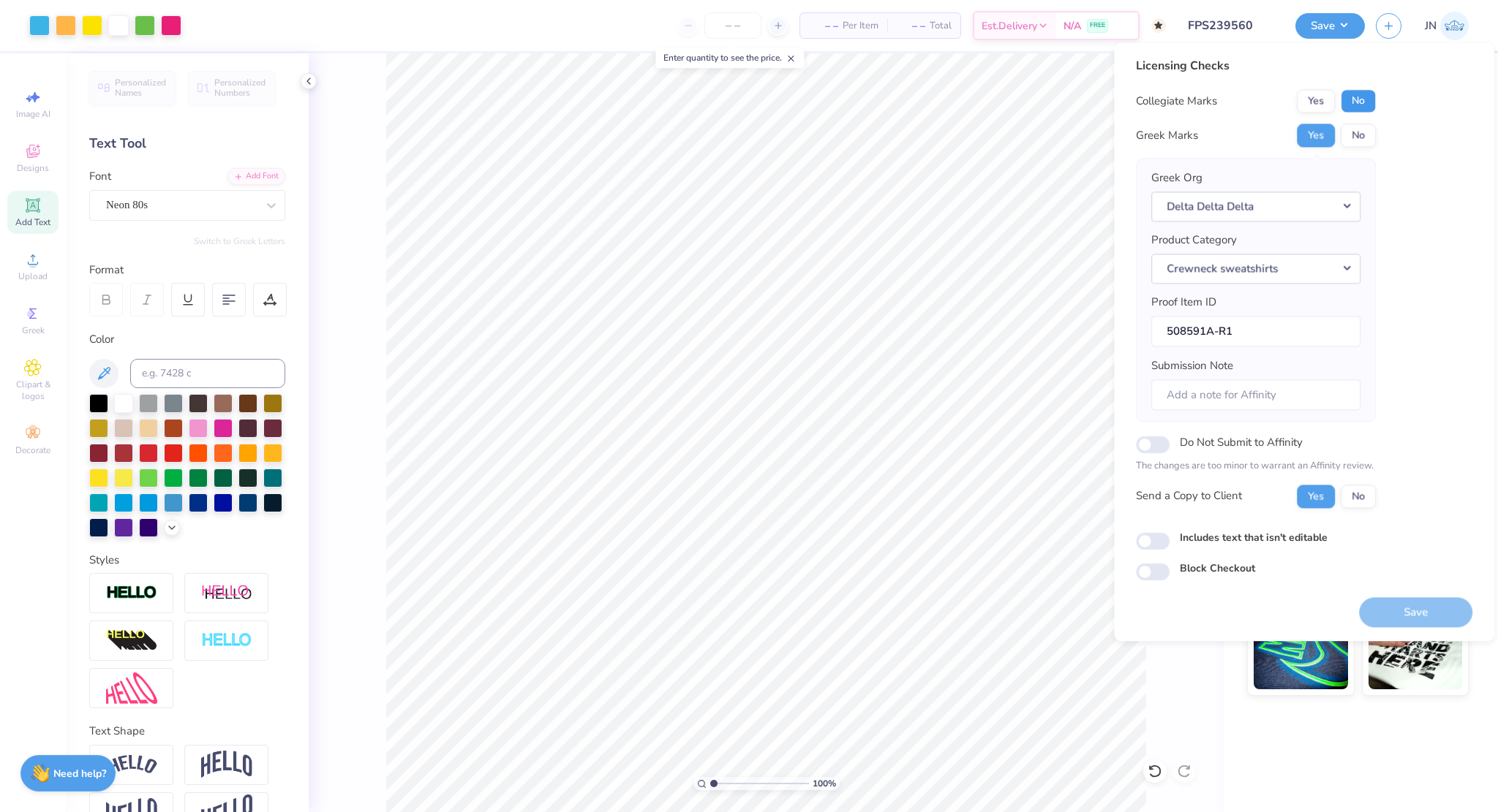
click at [1363, 101] on button "No" at bounding box center [1359, 101] width 35 height 24
click at [1431, 607] on button "Save" at bounding box center [1415, 613] width 113 height 30
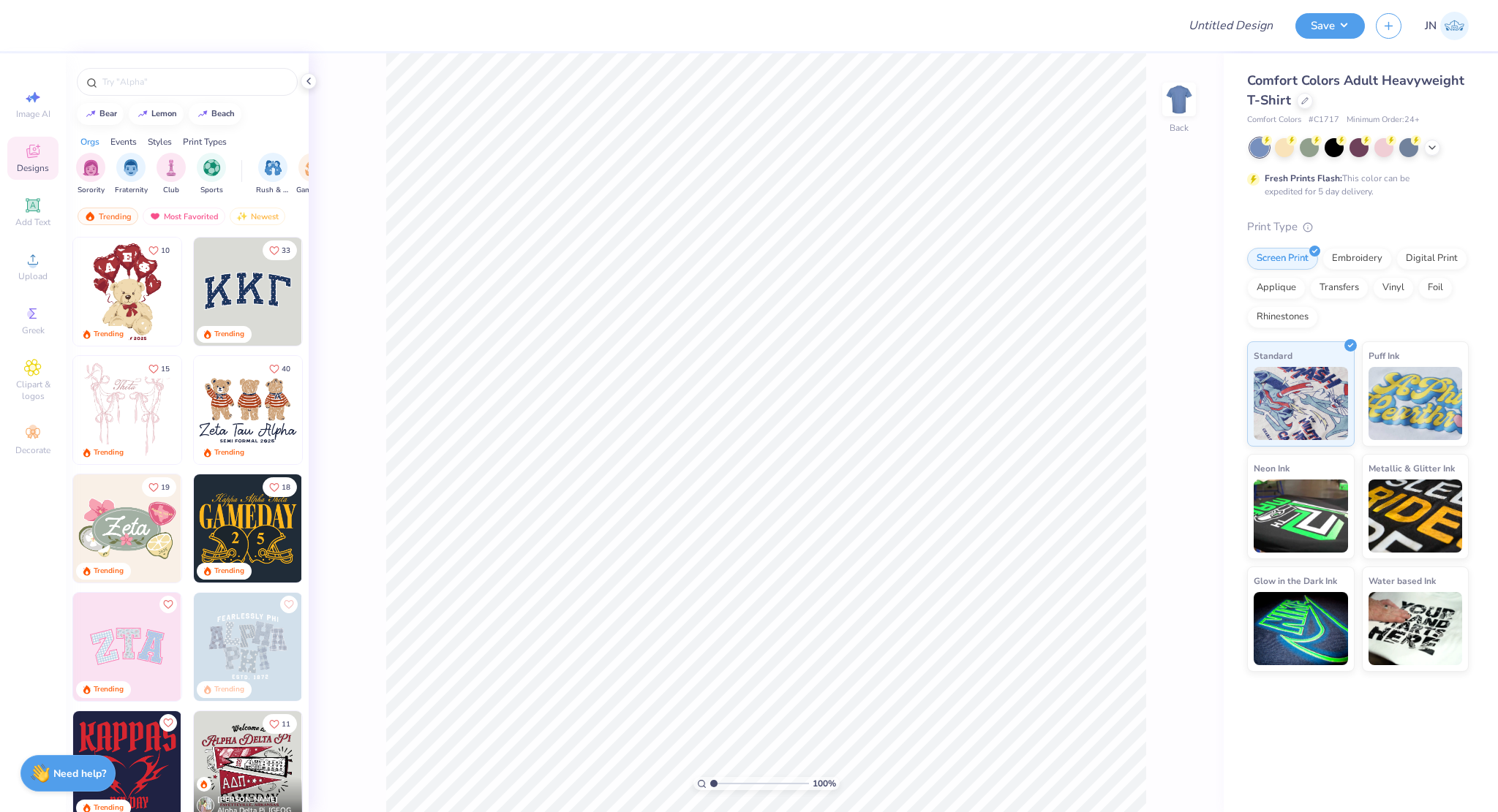
click at [1316, 103] on div "Comfort Colors Adult Heavyweight T-Shirt" at bounding box center [1358, 90] width 221 height 40
click at [1303, 101] on icon at bounding box center [1305, 99] width 8 height 8
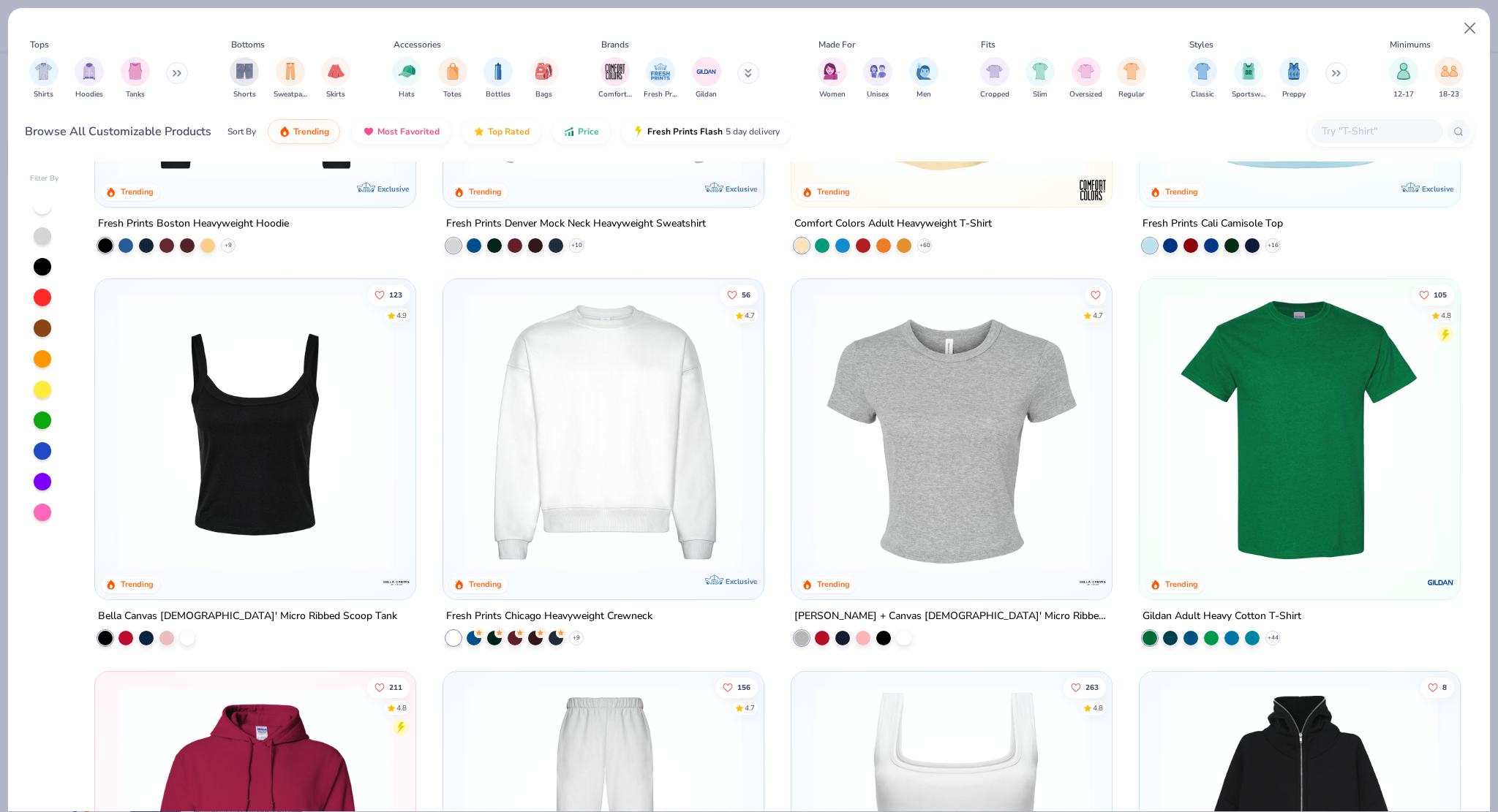
scroll to position [292, 0]
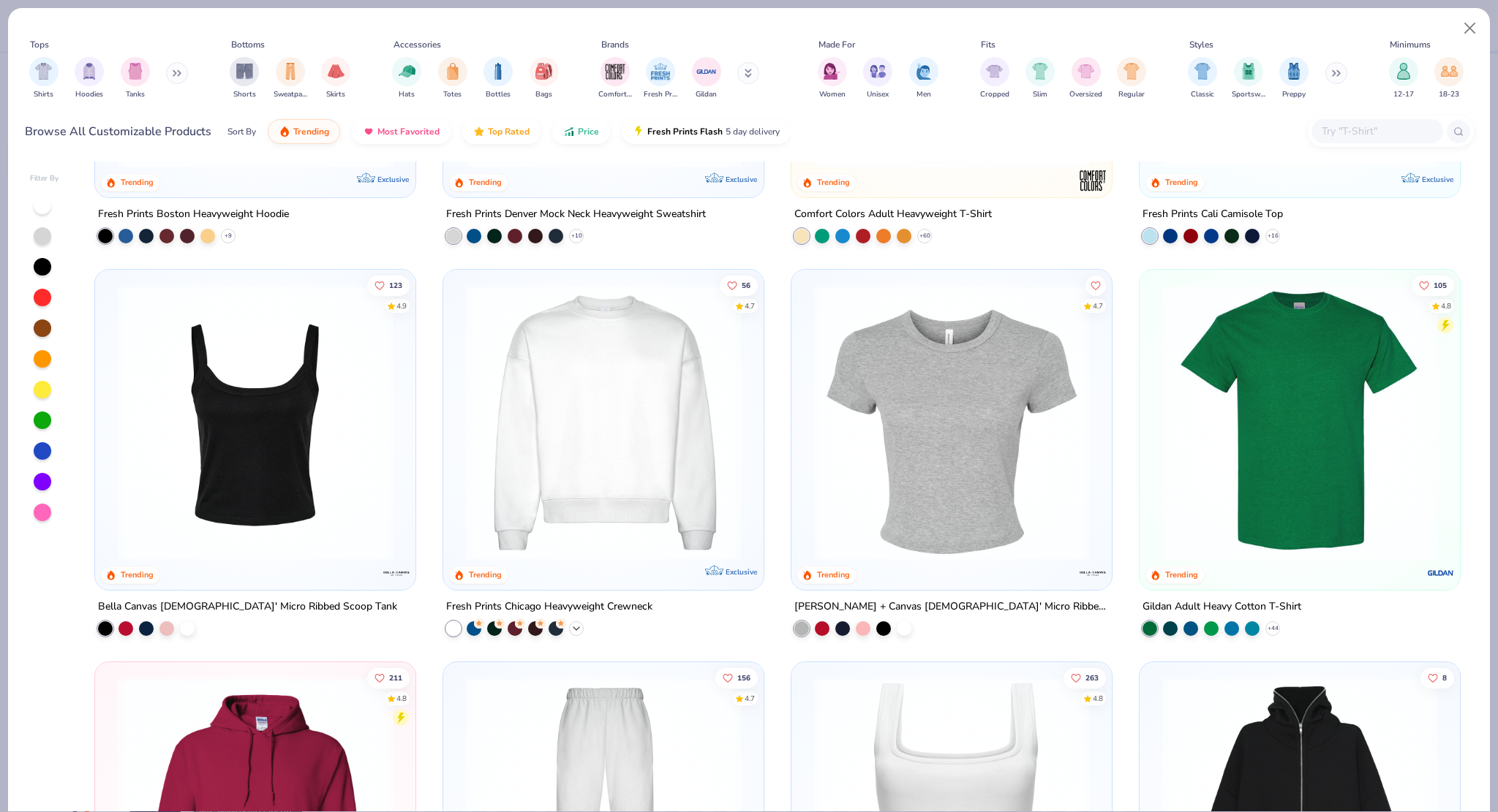
click at [571, 623] on icon at bounding box center [577, 628] width 12 height 12
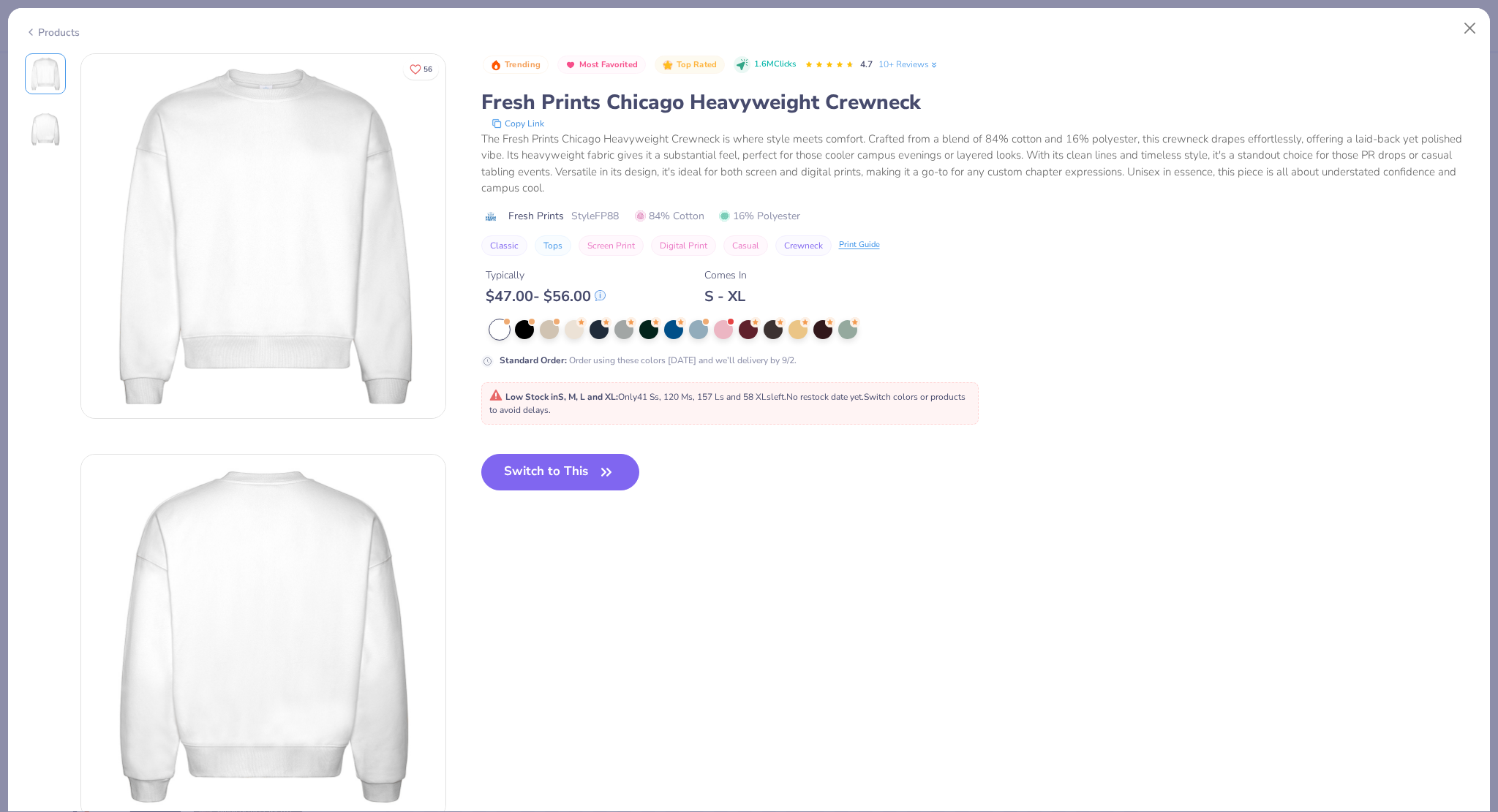
click at [571, 339] on div "Standard Order : Order using these colors today and we’ll delivery by 9/2." at bounding box center [773, 344] width 585 height 47
click at [573, 333] on div at bounding box center [574, 328] width 19 height 19
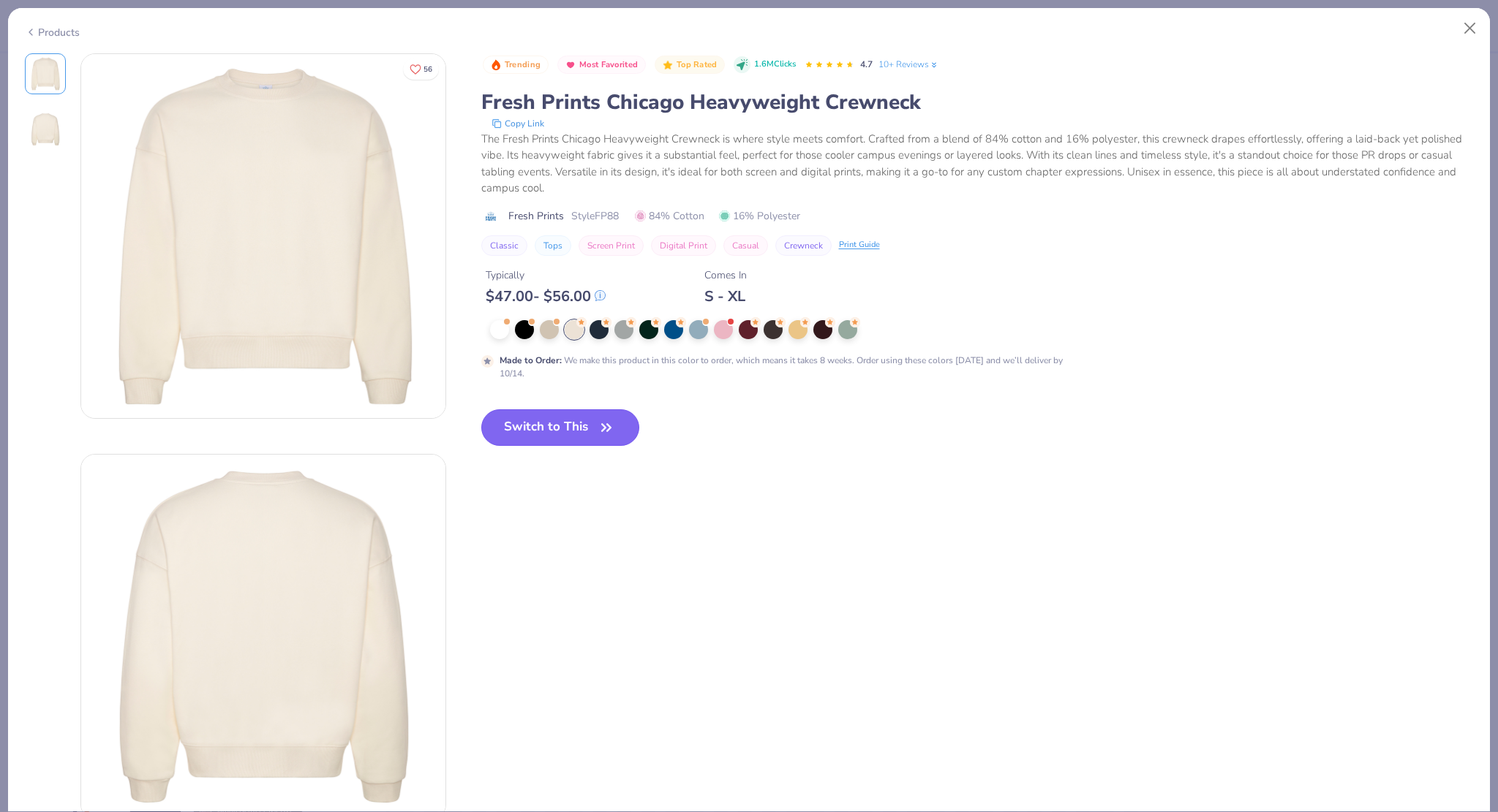
click at [587, 414] on button "Switch to This" at bounding box center [561, 427] width 159 height 36
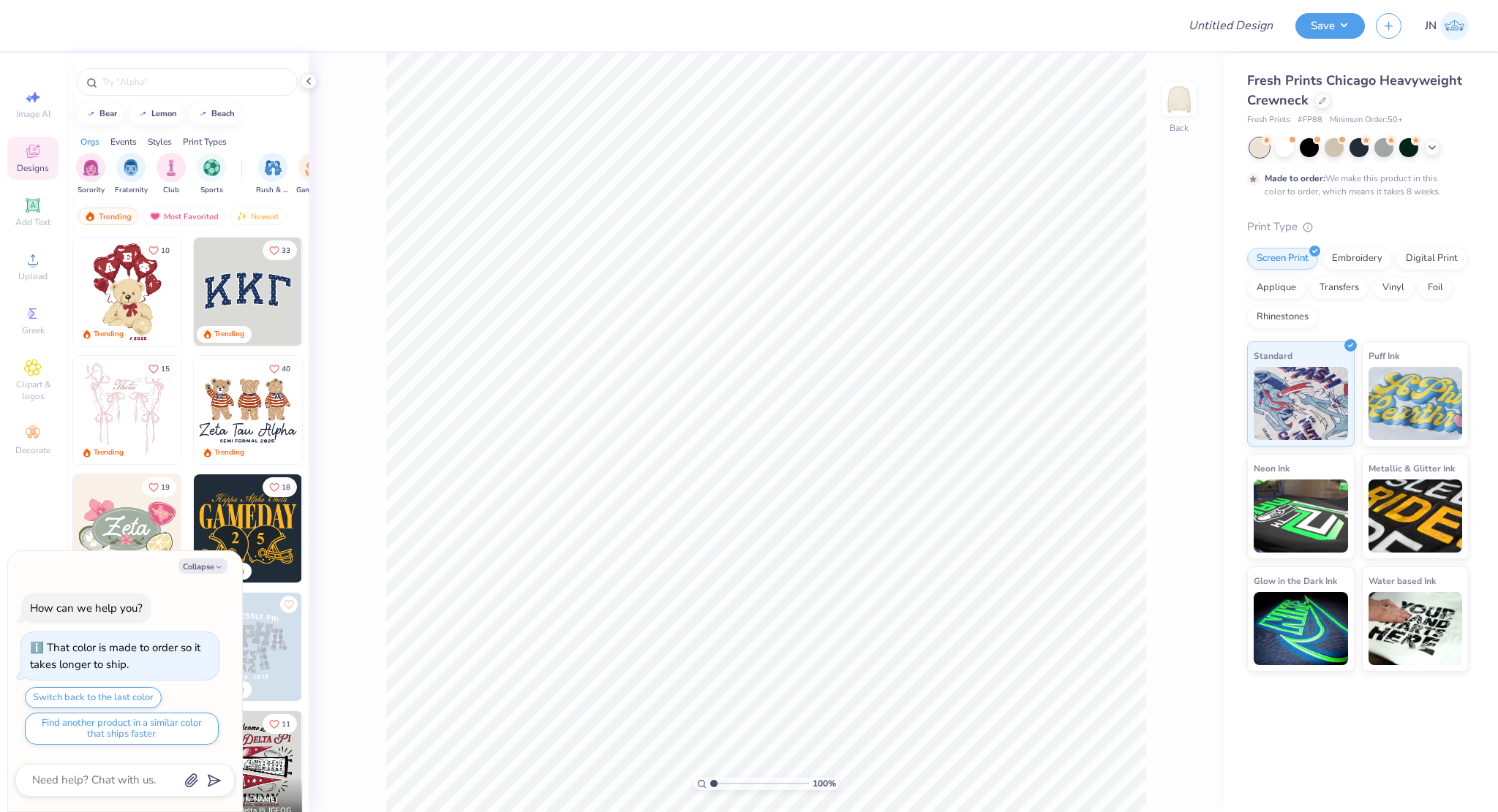
type textarea "x"
